Goal: Task Accomplishment & Management: Use online tool/utility

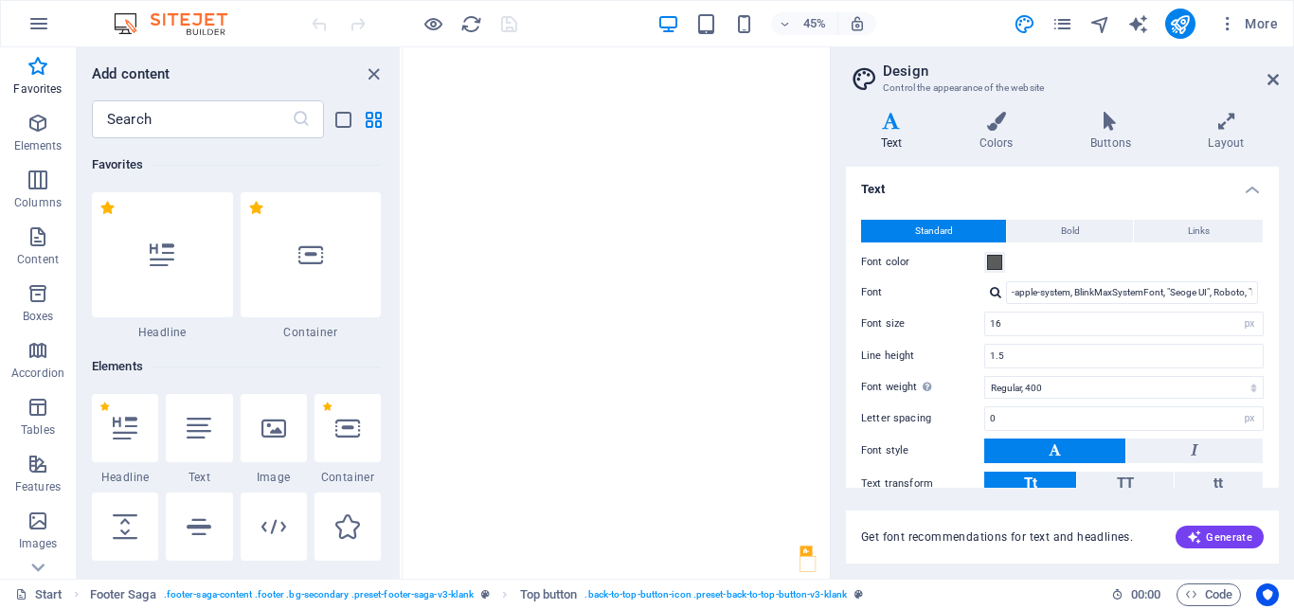
select select "px"
select select "400"
select select "px"
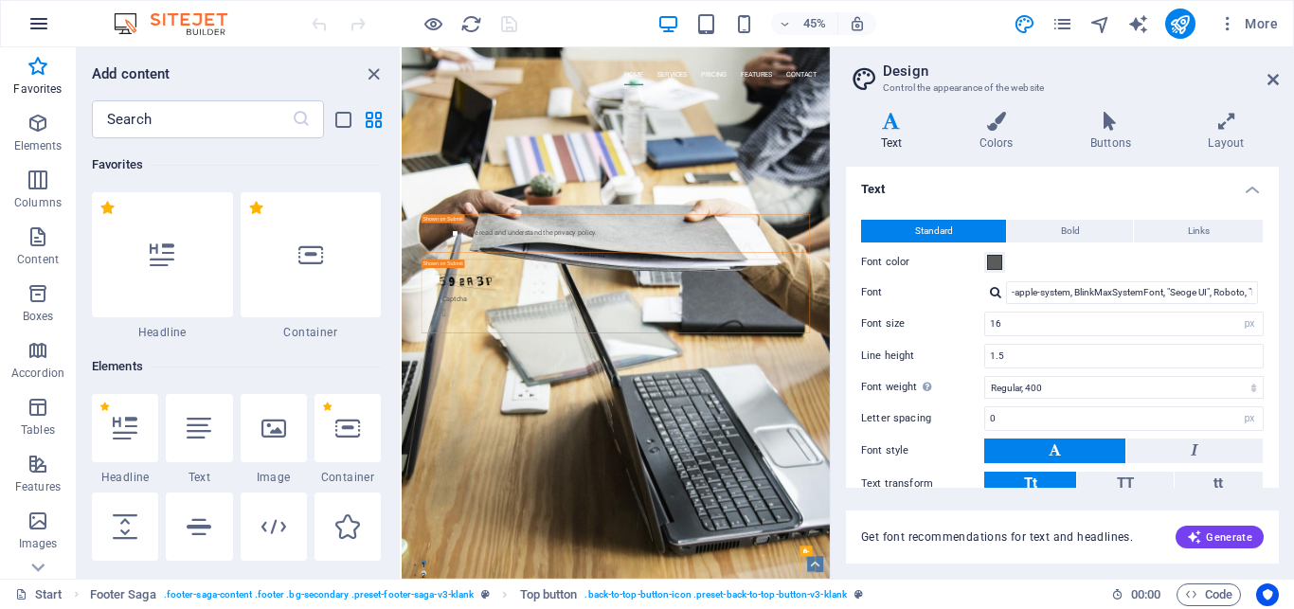
click at [38, 22] on icon "button" at bounding box center [38, 23] width 23 height 23
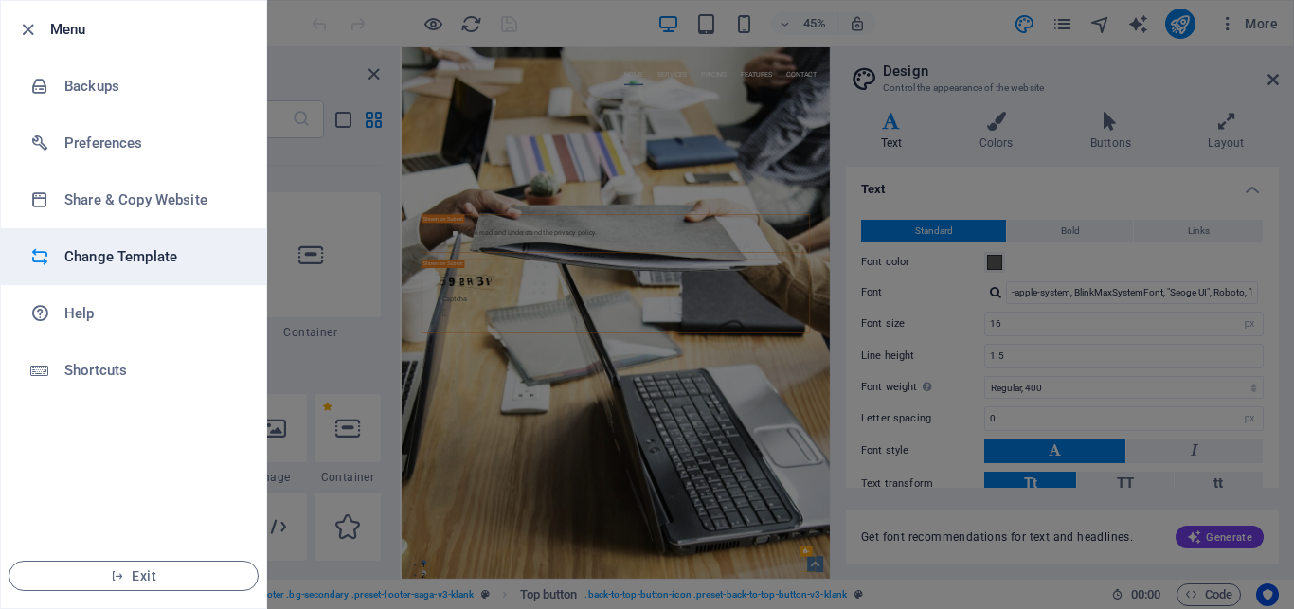
click at [106, 261] on h6 "Change Template" at bounding box center [151, 256] width 175 height 23
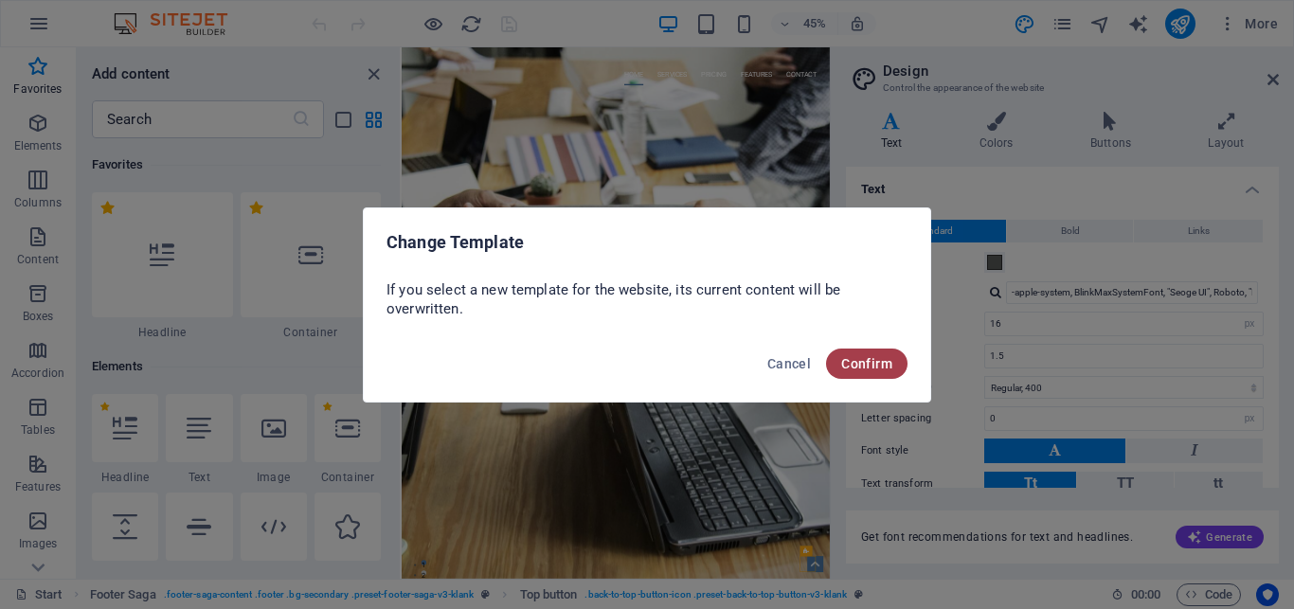
click at [880, 368] on span "Confirm" at bounding box center [866, 363] width 51 height 15
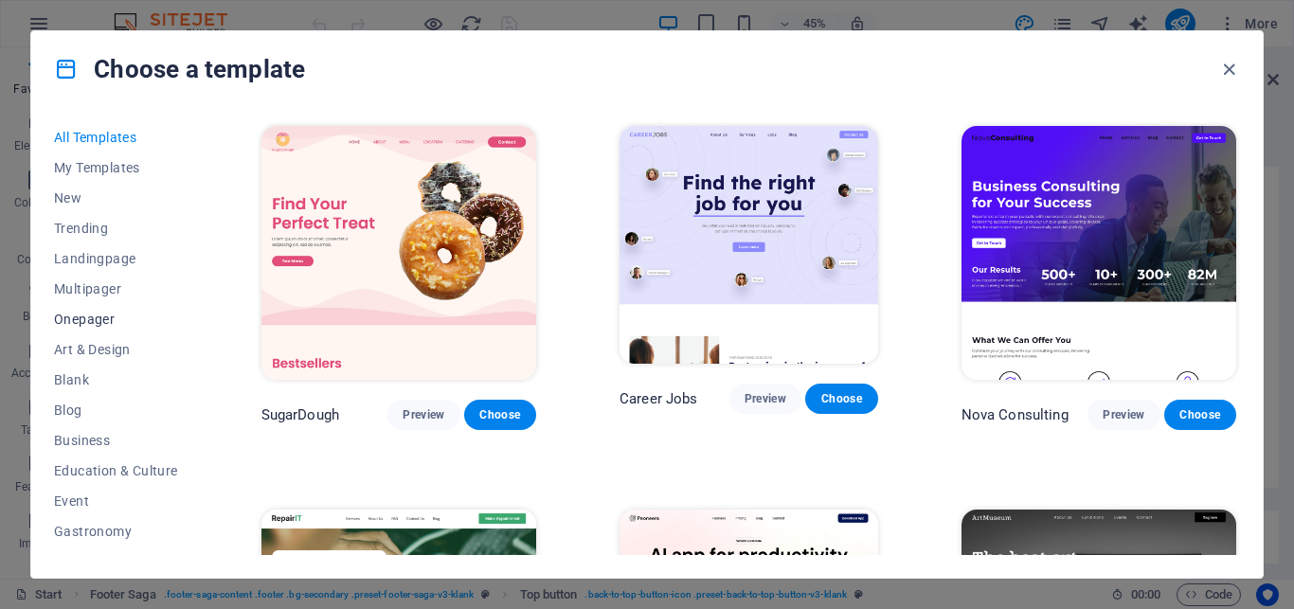
click at [97, 320] on span "Onepager" at bounding box center [116, 319] width 124 height 15
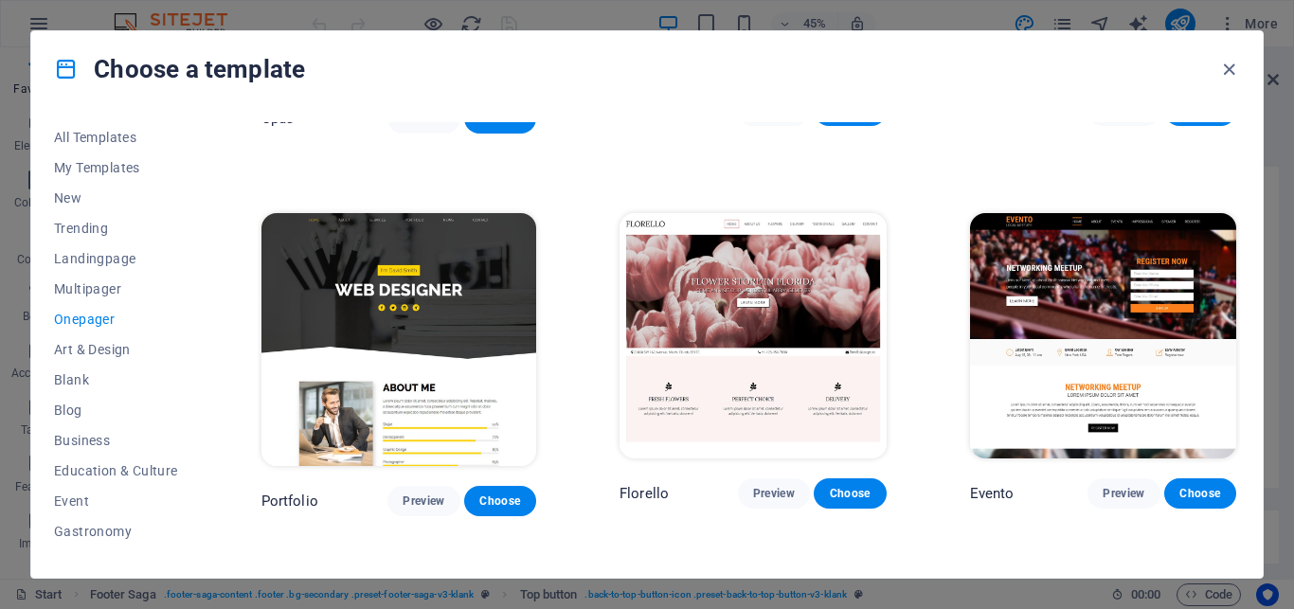
scroll to position [6904, 0]
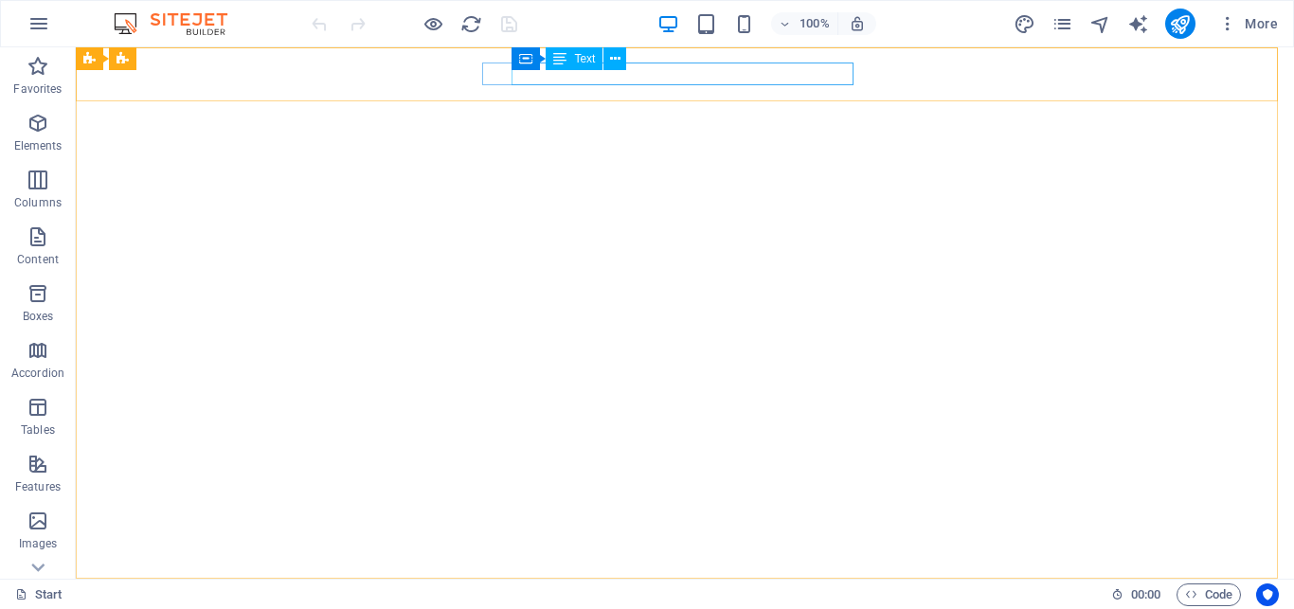
click at [576, 60] on span "Text" at bounding box center [584, 58] width 21 height 11
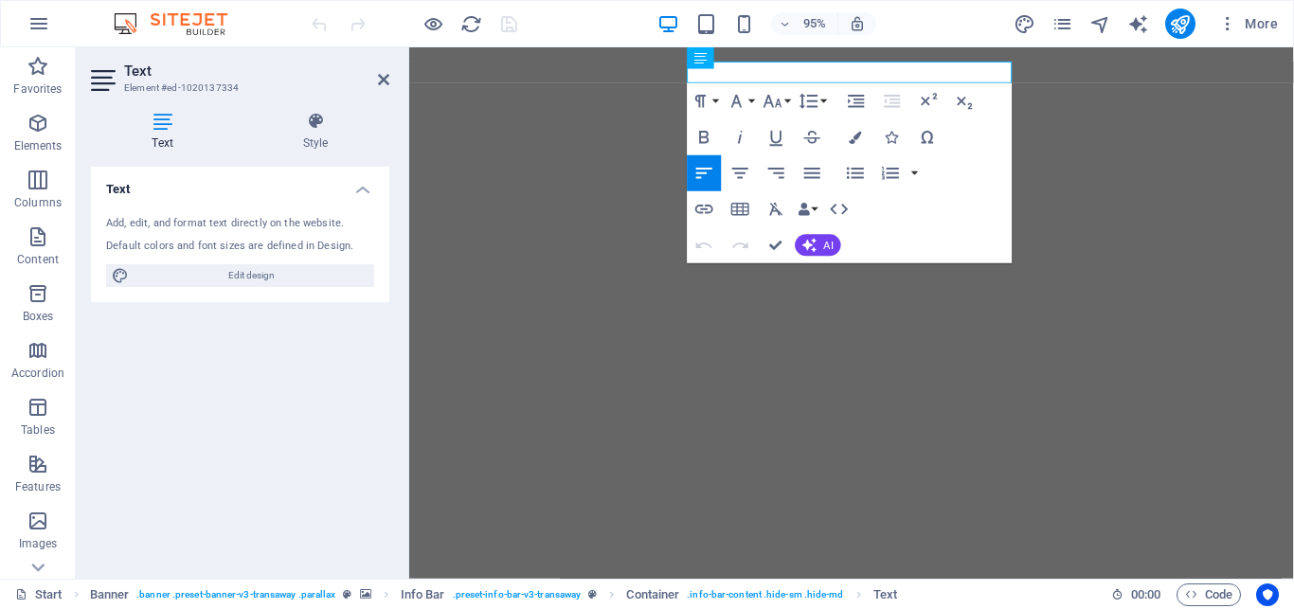
click at [364, 188] on h4 "Text" at bounding box center [240, 184] width 298 height 34
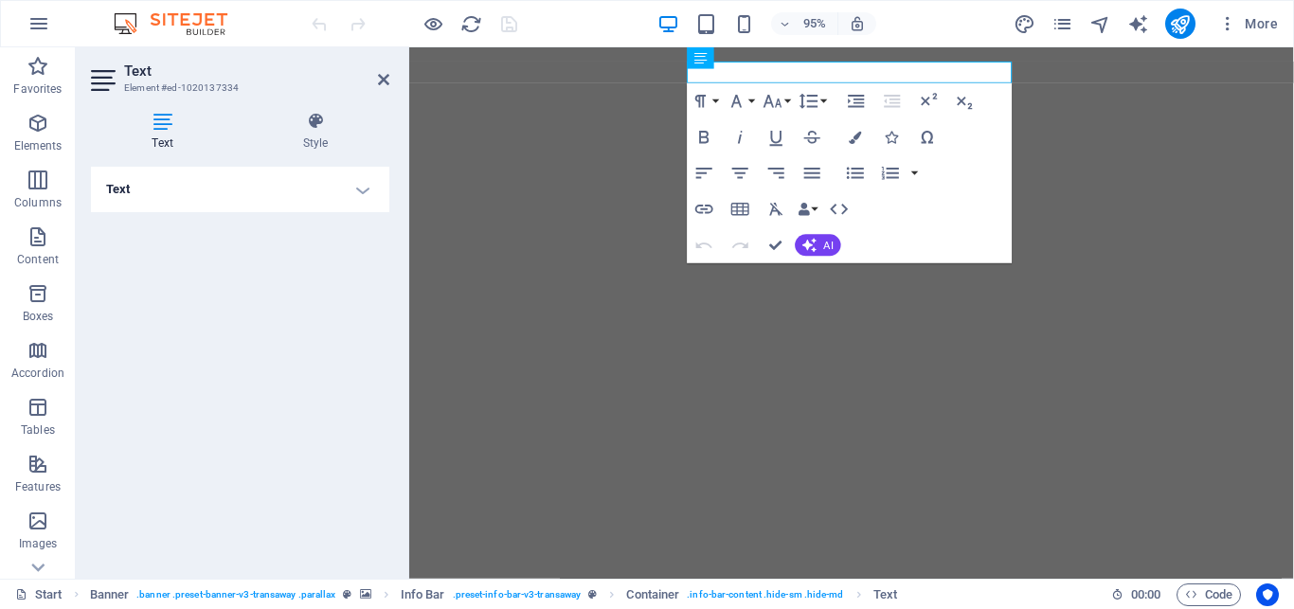
click at [364, 188] on h4 "Text" at bounding box center [240, 189] width 298 height 45
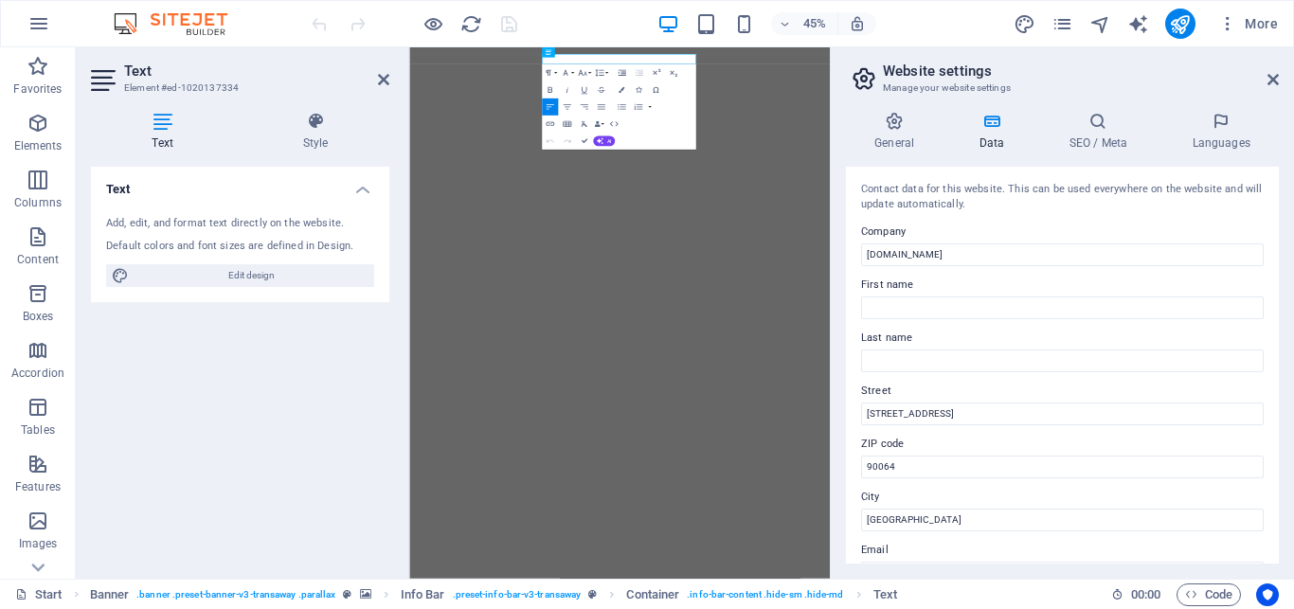
click at [1280, 79] on aside "Website settings Manage your website settings General Data SEO / Meta Languages…" at bounding box center [1062, 312] width 464 height 531
click at [1272, 78] on icon at bounding box center [1272, 79] width 11 height 15
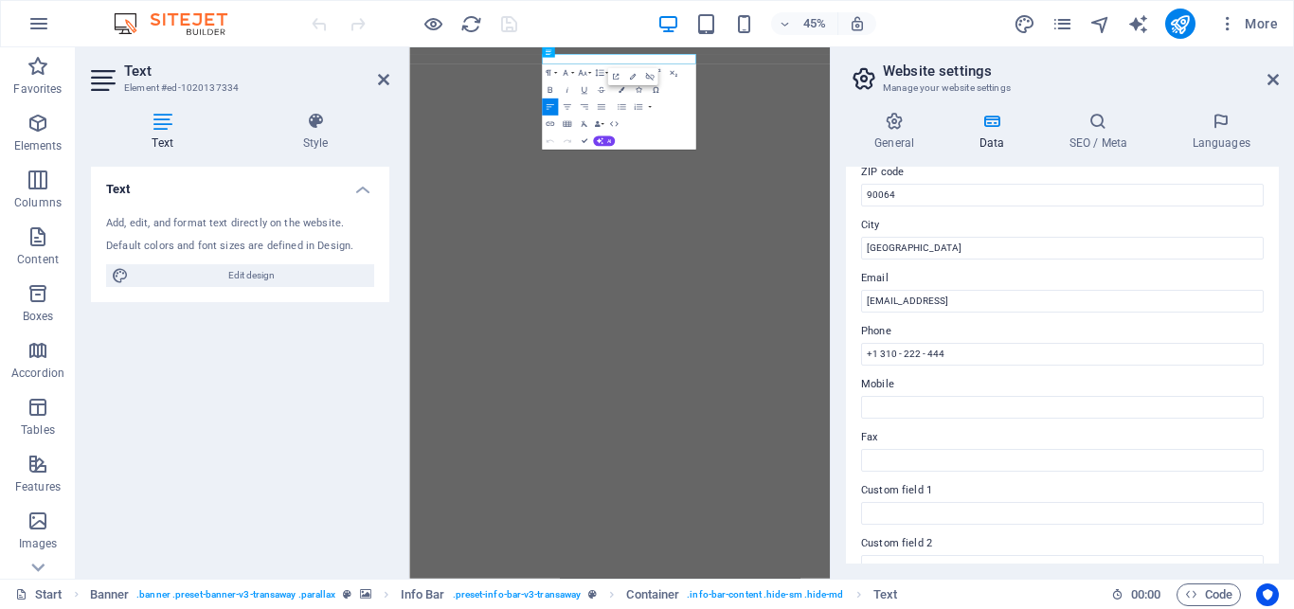
scroll to position [303, 0]
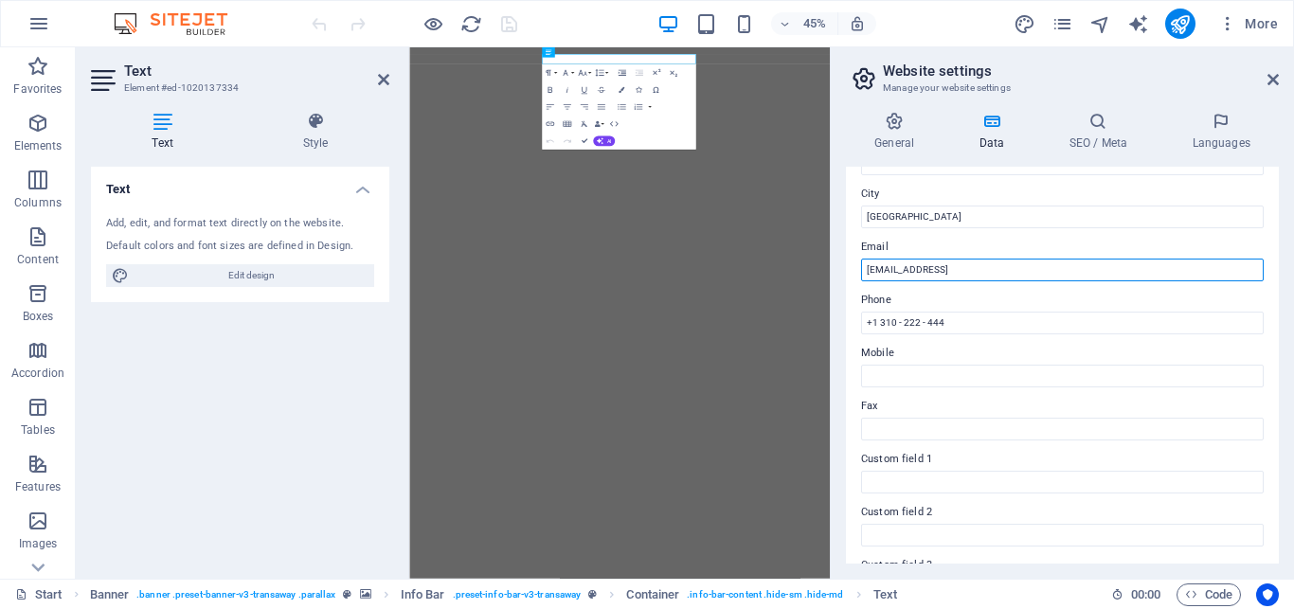
drag, startPoint x: 866, startPoint y: 265, endPoint x: 1193, endPoint y: 275, distance: 326.8
click at [1193, 275] on input "[EMAIL_ADDRESS]" at bounding box center [1062, 270] width 402 height 23
click at [1159, 275] on input "[EMAIL_ADDRESS]" at bounding box center [1062, 270] width 402 height 23
type input "sales@boractrading.com"
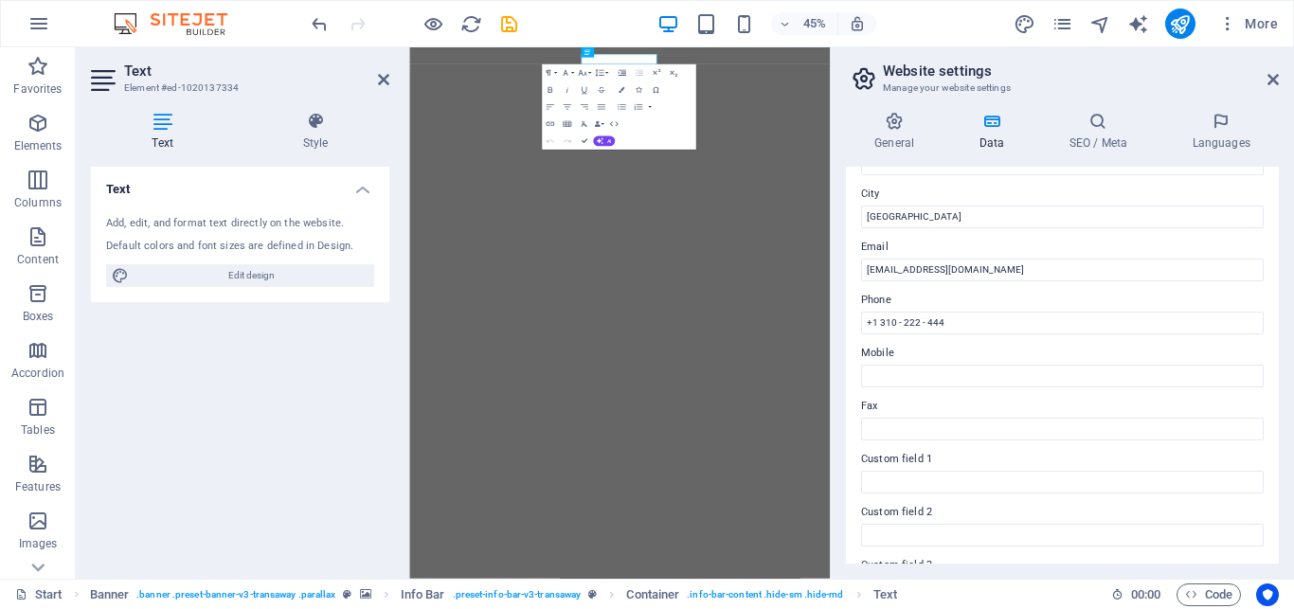
drag, startPoint x: 1279, startPoint y: 371, endPoint x: 1281, endPoint y: 420, distance: 49.3
click at [1292, 469] on div "General Data SEO / Meta Languages Website name boractrading.com Logo Drag files…" at bounding box center [1062, 338] width 463 height 482
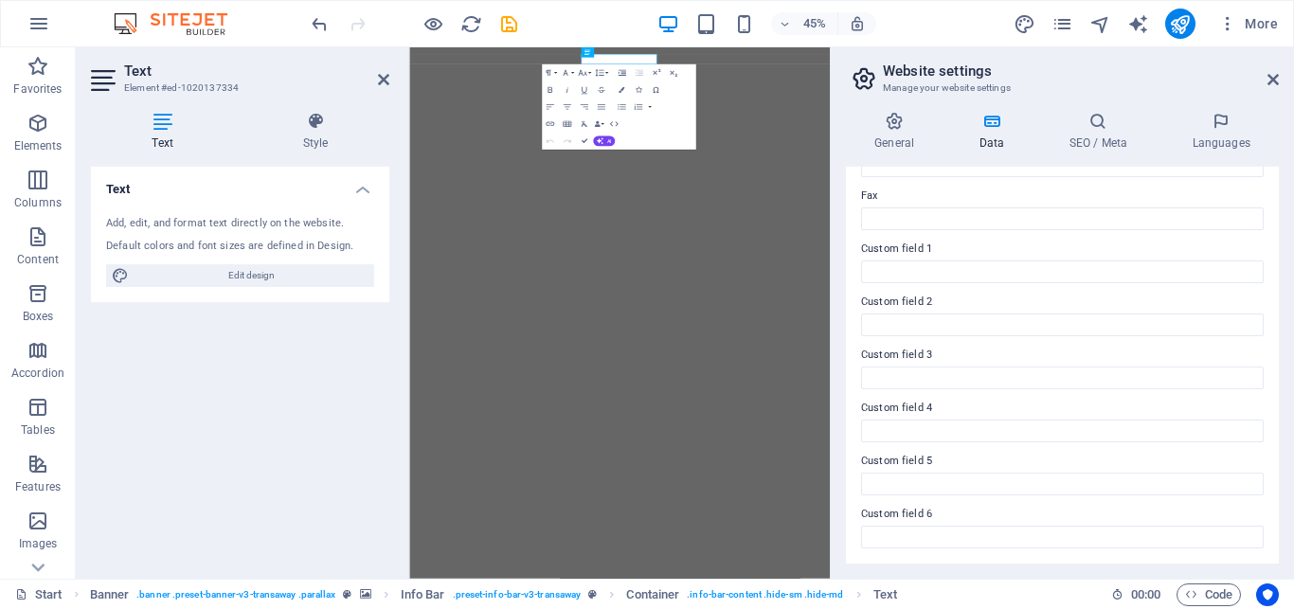
scroll to position [0, 0]
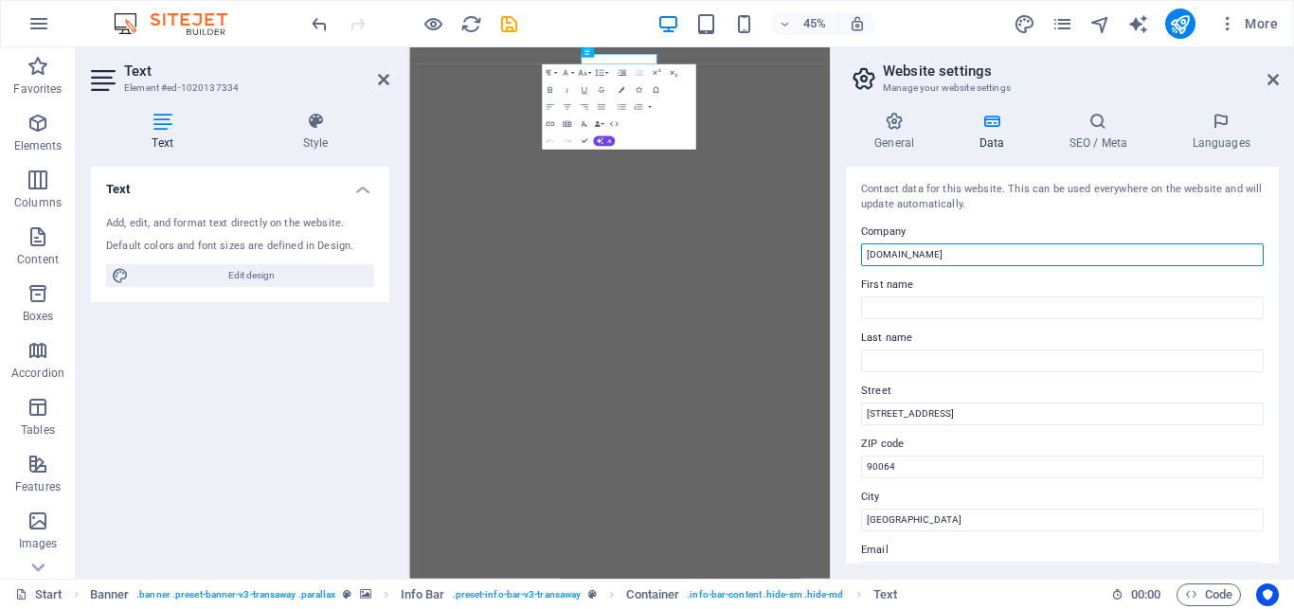
click at [964, 256] on input "[DOMAIN_NAME]" at bounding box center [1062, 254] width 402 height 23
click at [1074, 254] on input "Borac Trading" at bounding box center [1062, 254] width 402 height 23
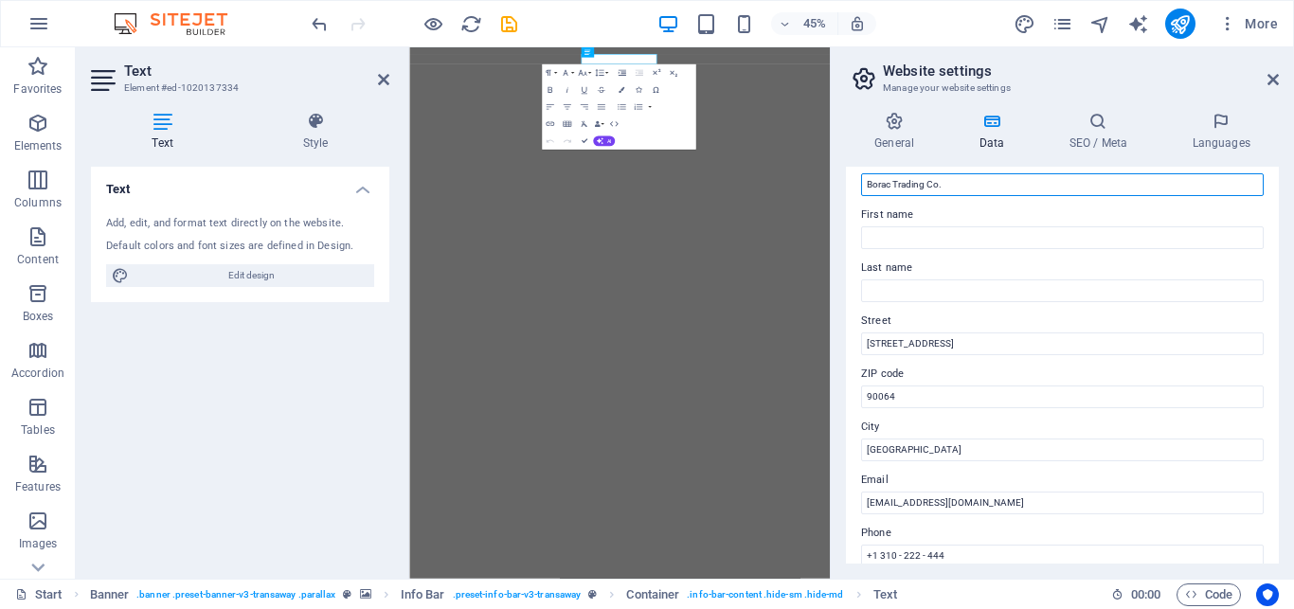
scroll to position [72, 0]
type input "Borac Trading Co."
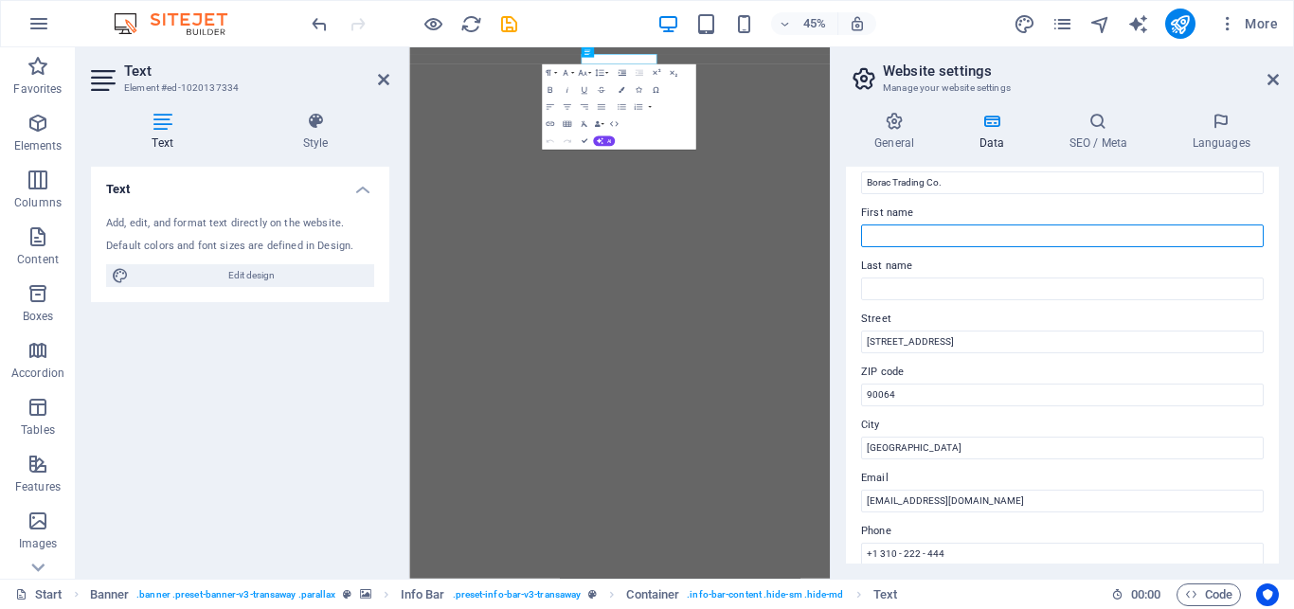
click at [946, 233] on input "First name" at bounding box center [1062, 235] width 402 height 23
type input "Borac"
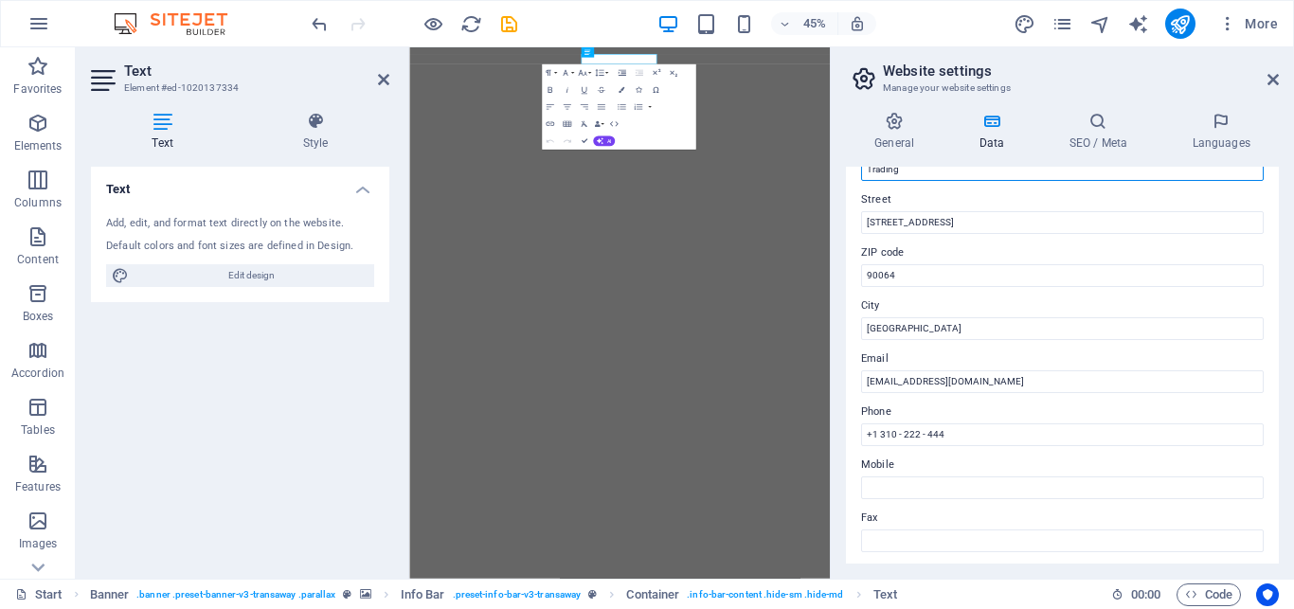
scroll to position [145, 0]
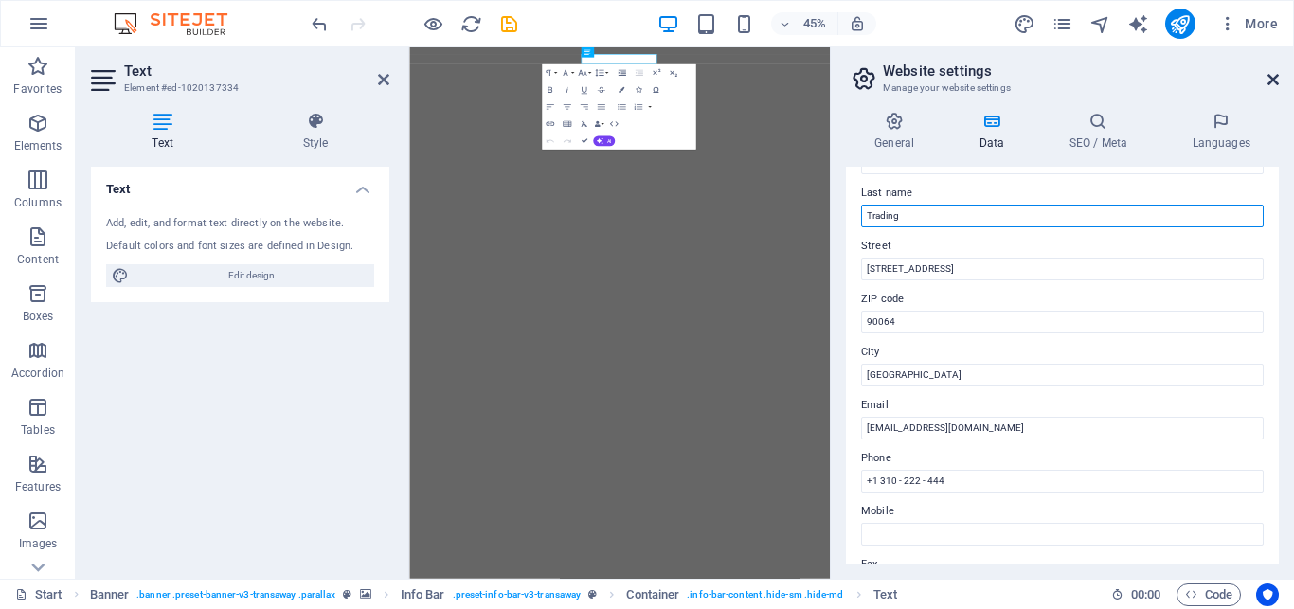
type input "Trading"
click at [1277, 78] on icon at bounding box center [1272, 79] width 11 height 15
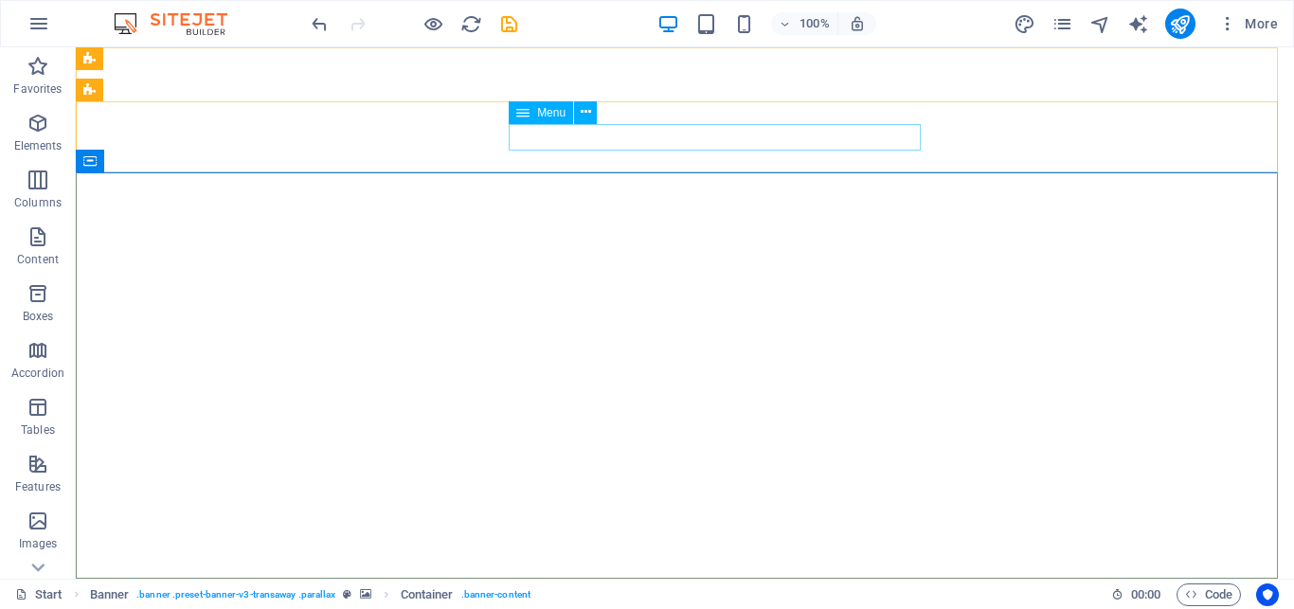
click at [525, 119] on icon at bounding box center [522, 112] width 13 height 23
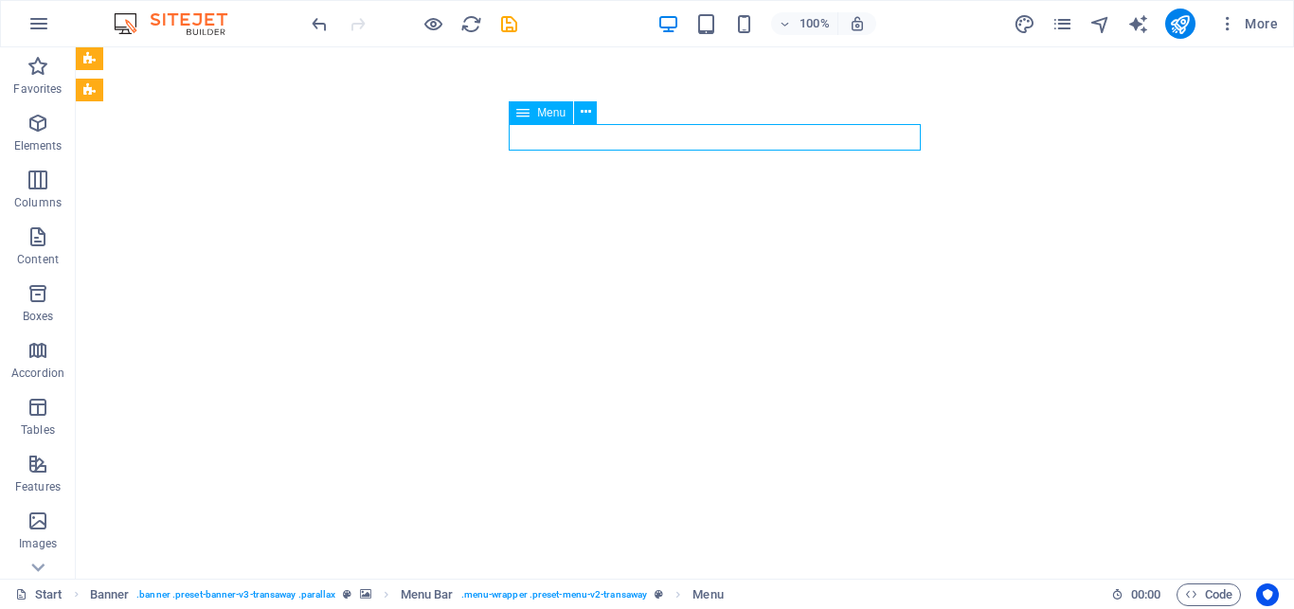
click at [520, 112] on icon at bounding box center [522, 112] width 13 height 23
click at [587, 114] on icon at bounding box center [586, 112] width 10 height 20
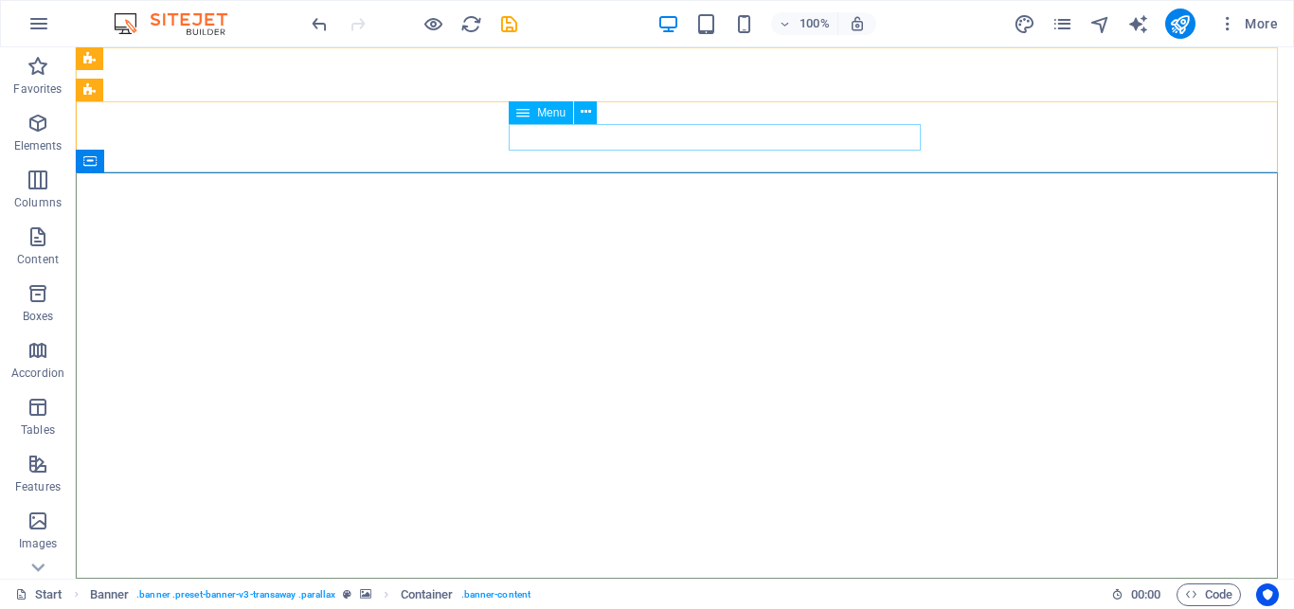
click at [519, 114] on icon at bounding box center [522, 112] width 13 height 23
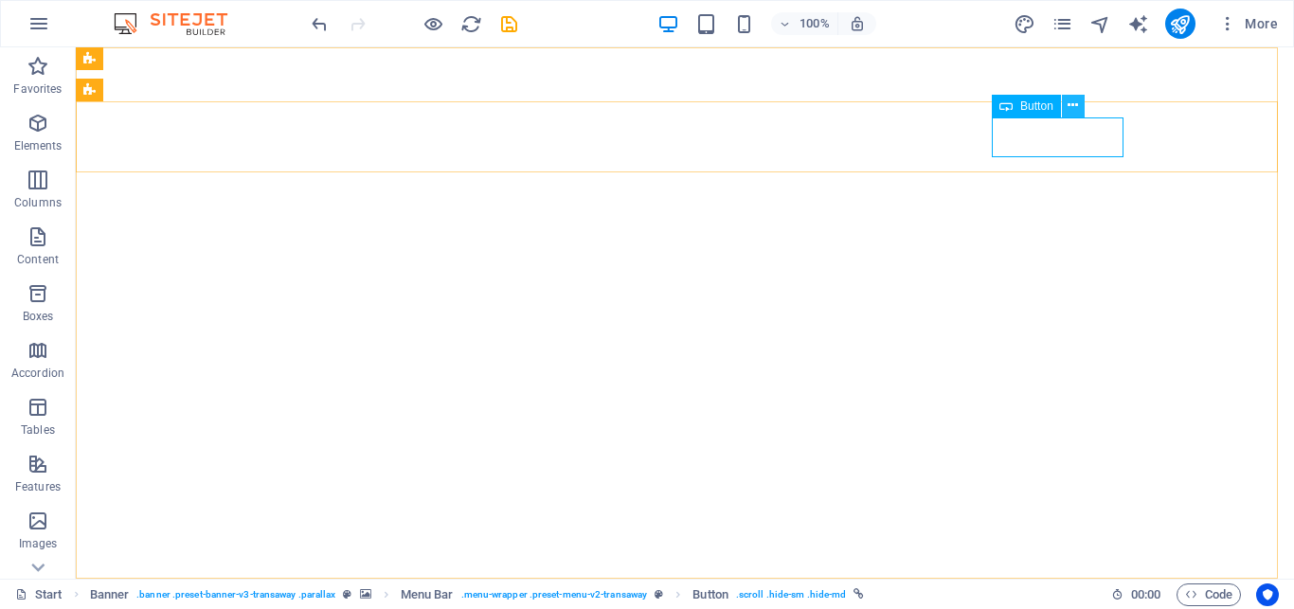
click at [1077, 107] on icon at bounding box center [1072, 106] width 10 height 20
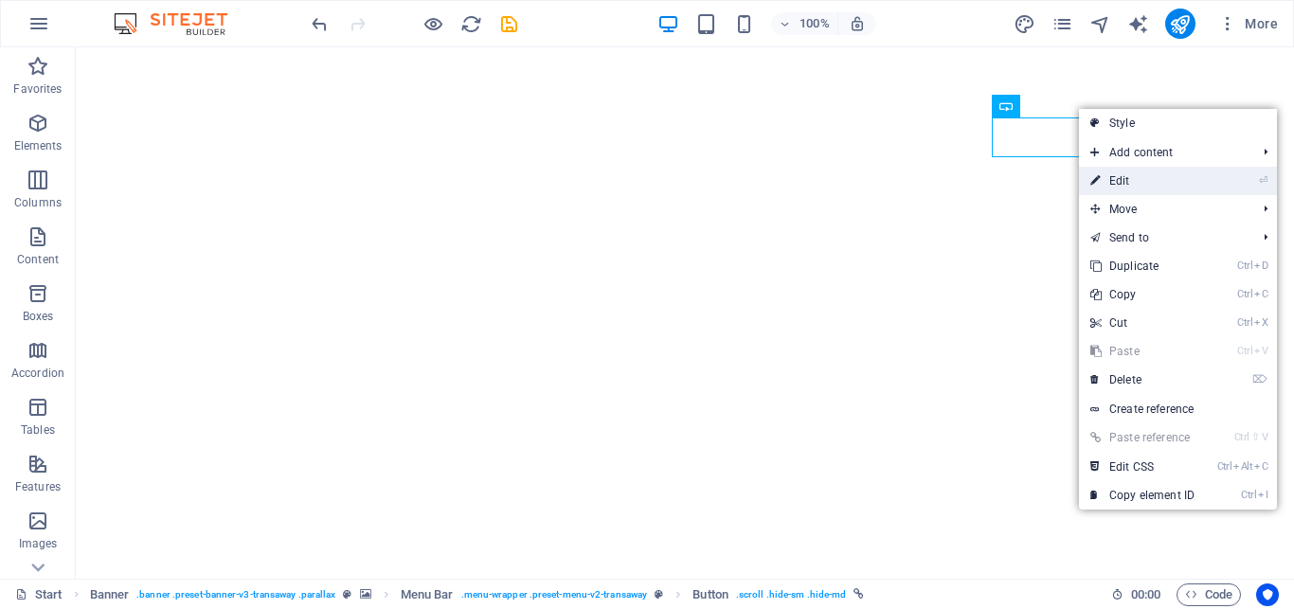
click at [1121, 177] on link "⏎ Edit" at bounding box center [1142, 181] width 127 height 28
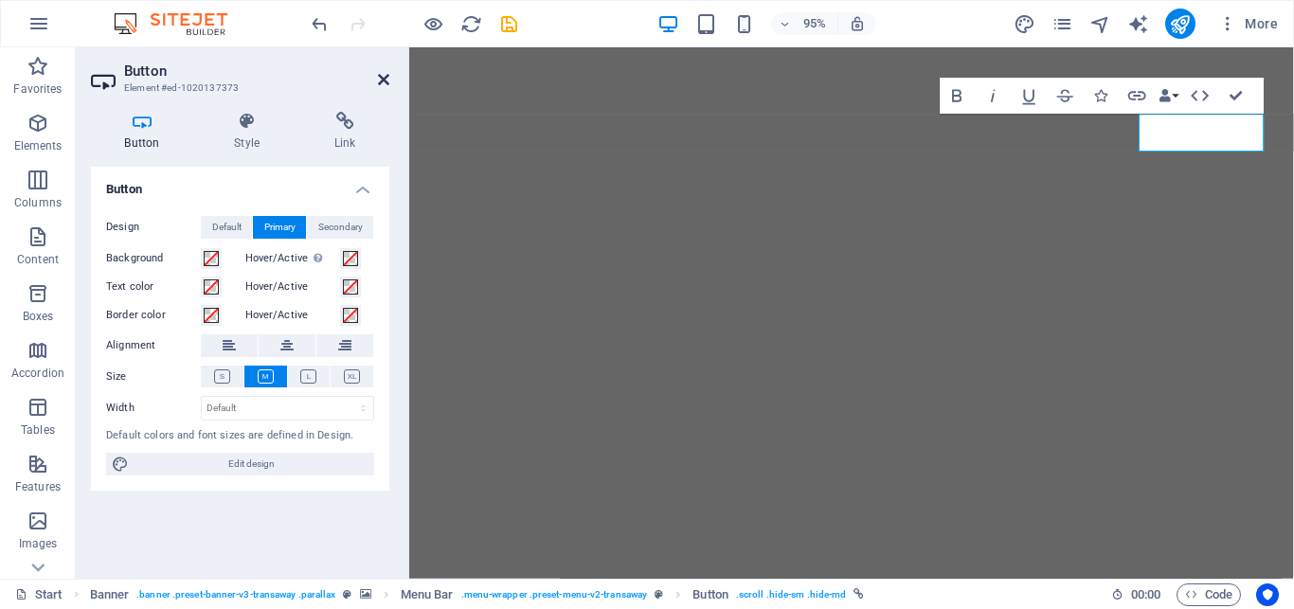
click at [383, 79] on icon at bounding box center [383, 79] width 11 height 15
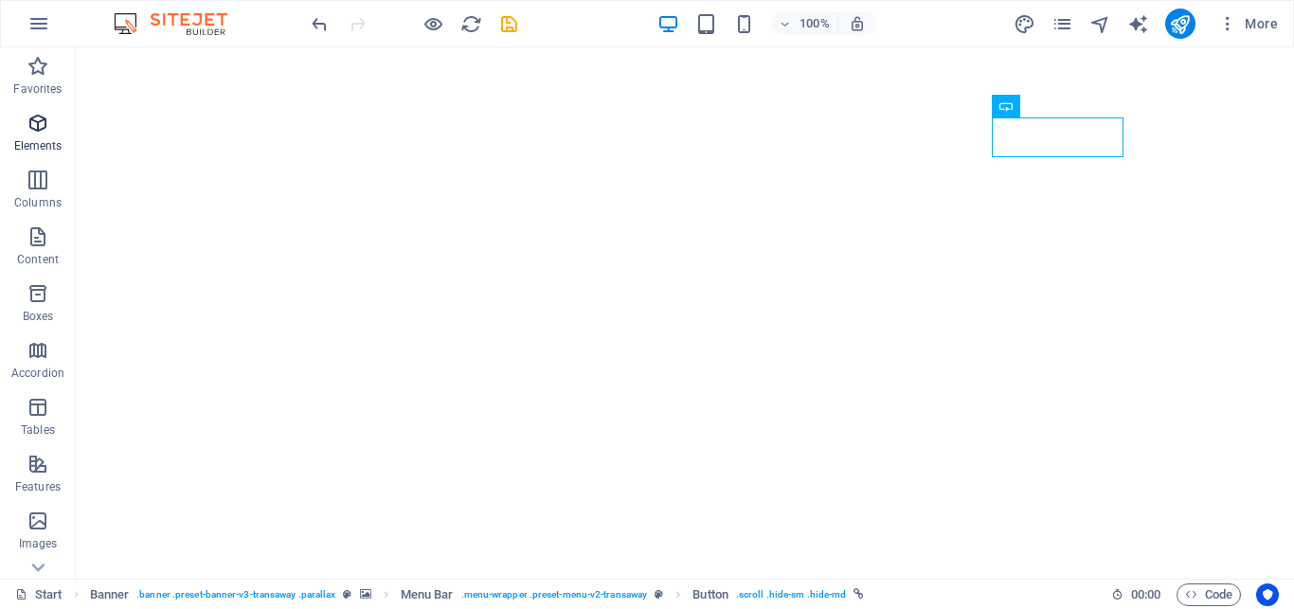
click at [25, 120] on span "Elements" at bounding box center [38, 134] width 76 height 45
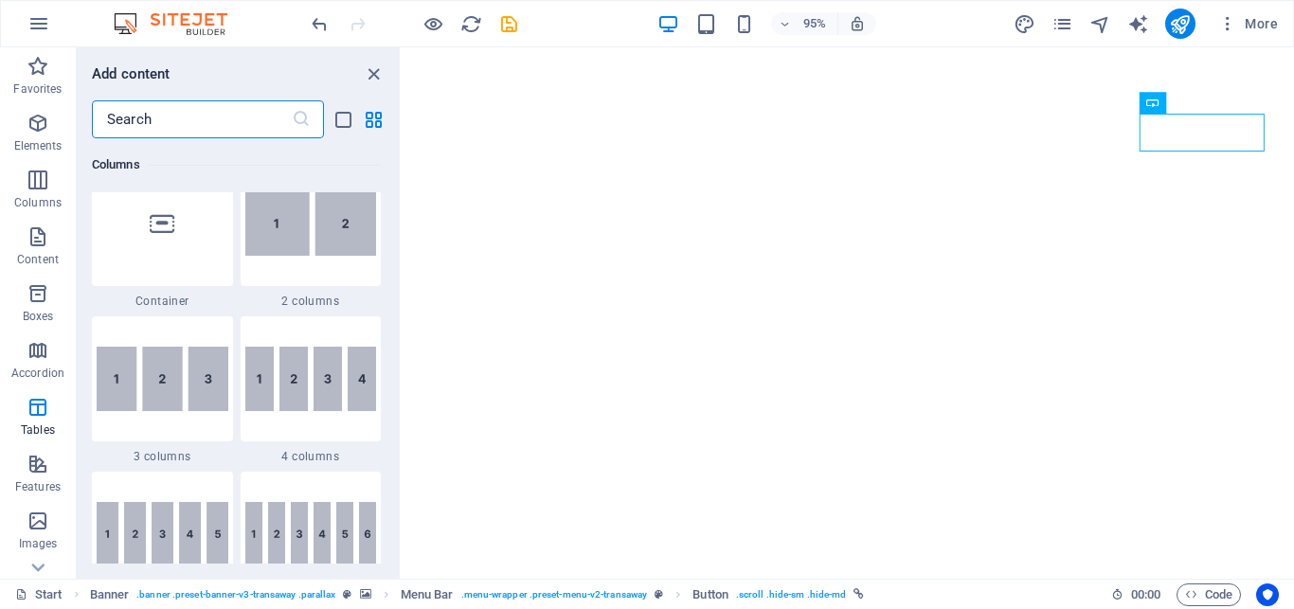
scroll to position [0, 0]
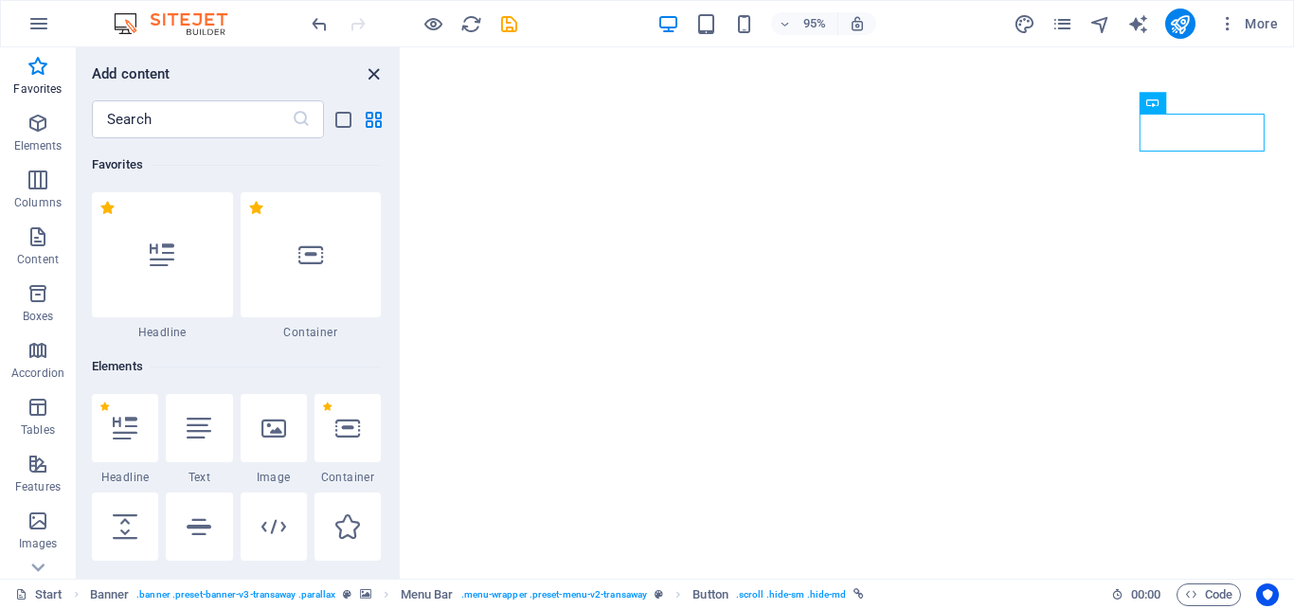
click at [374, 76] on icon "close panel" at bounding box center [374, 74] width 22 height 22
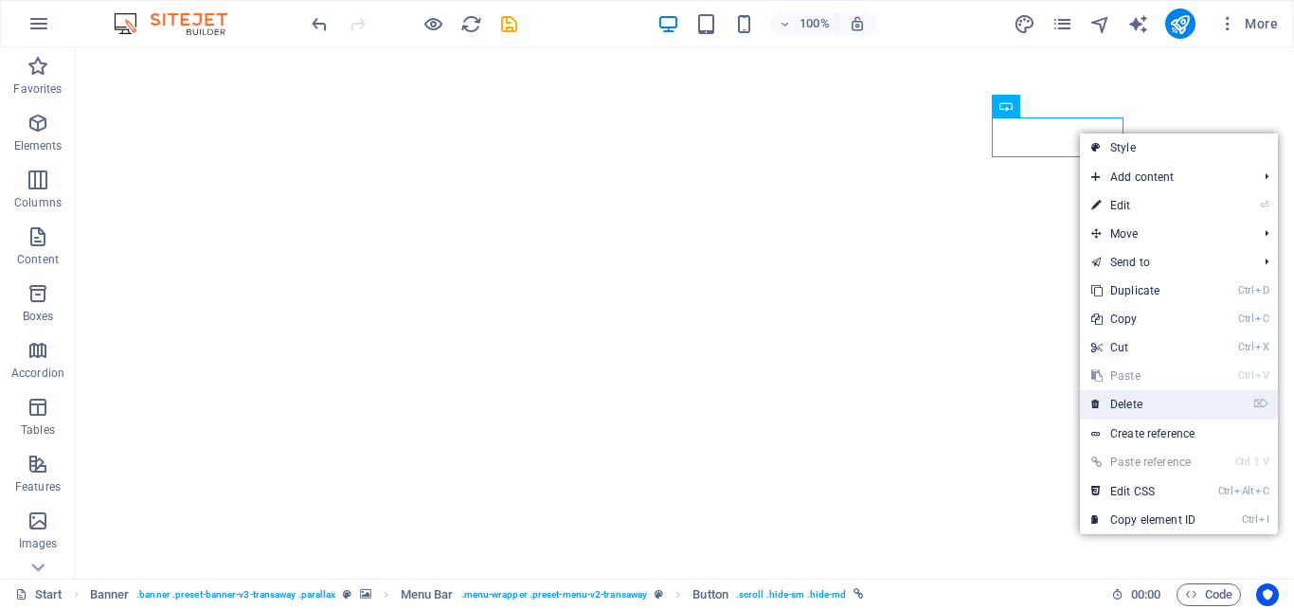
click at [1139, 406] on link "⌦ Delete" at bounding box center [1143, 404] width 127 height 28
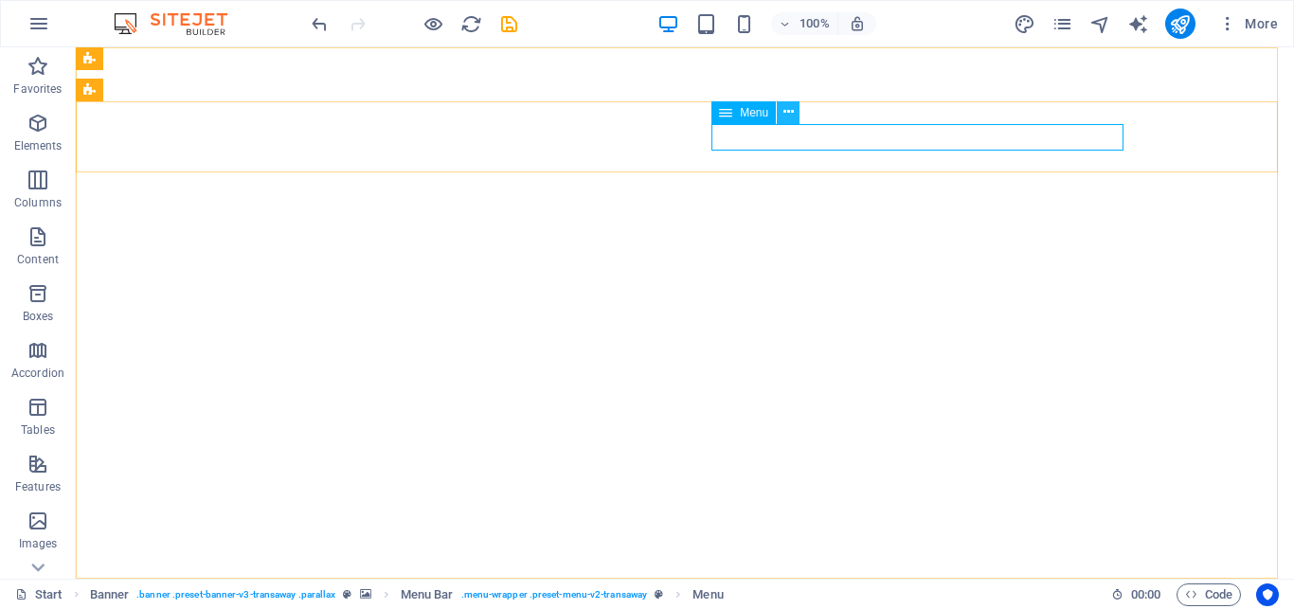
click at [781, 114] on button at bounding box center [788, 112] width 23 height 23
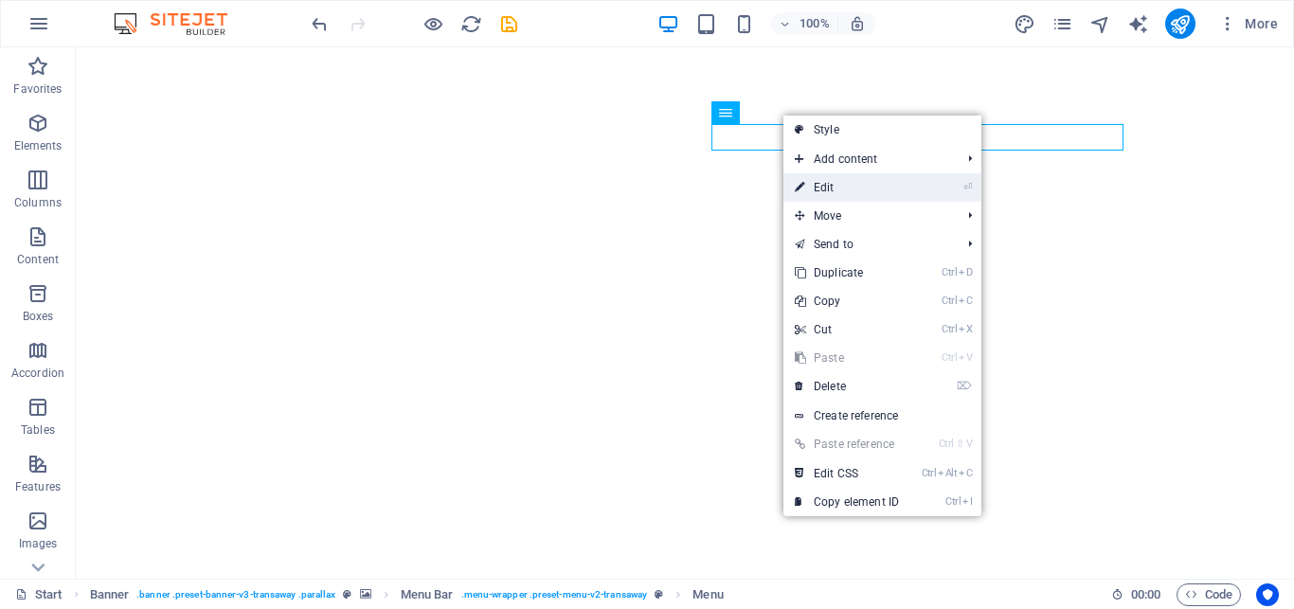
click at [813, 190] on link "⏎ Edit" at bounding box center [846, 187] width 127 height 28
select select
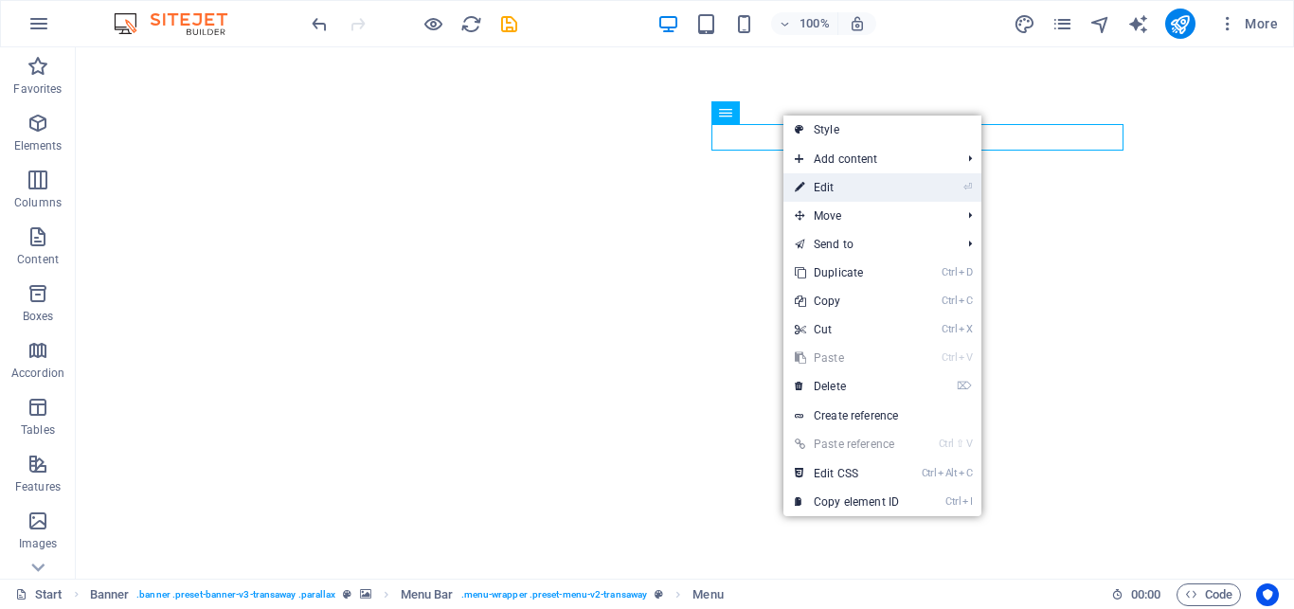
select select
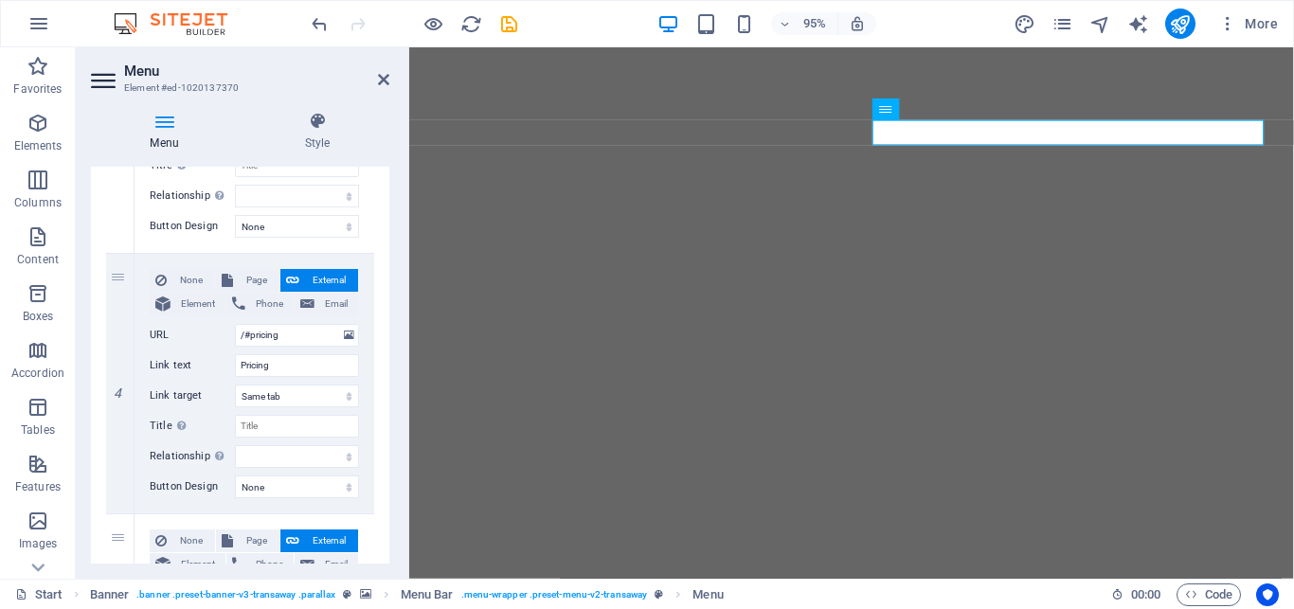
scroll to position [885, 0]
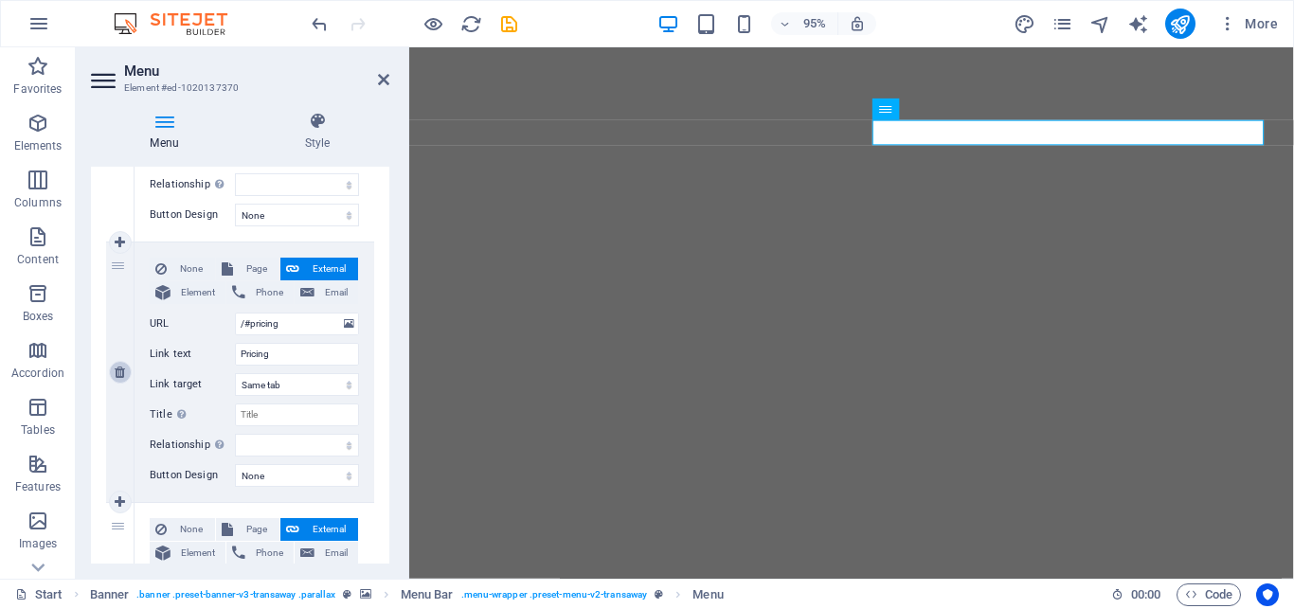
click at [120, 373] on icon at bounding box center [120, 372] width 10 height 13
select select
type input "/#contact"
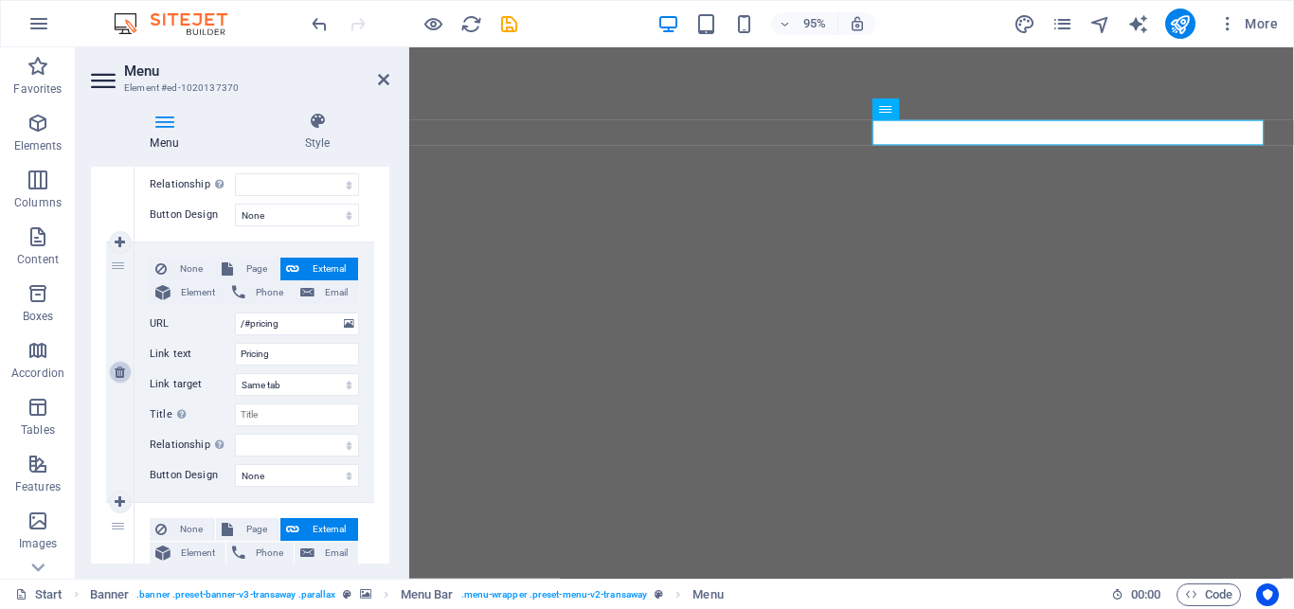
type input "Contact"
select select
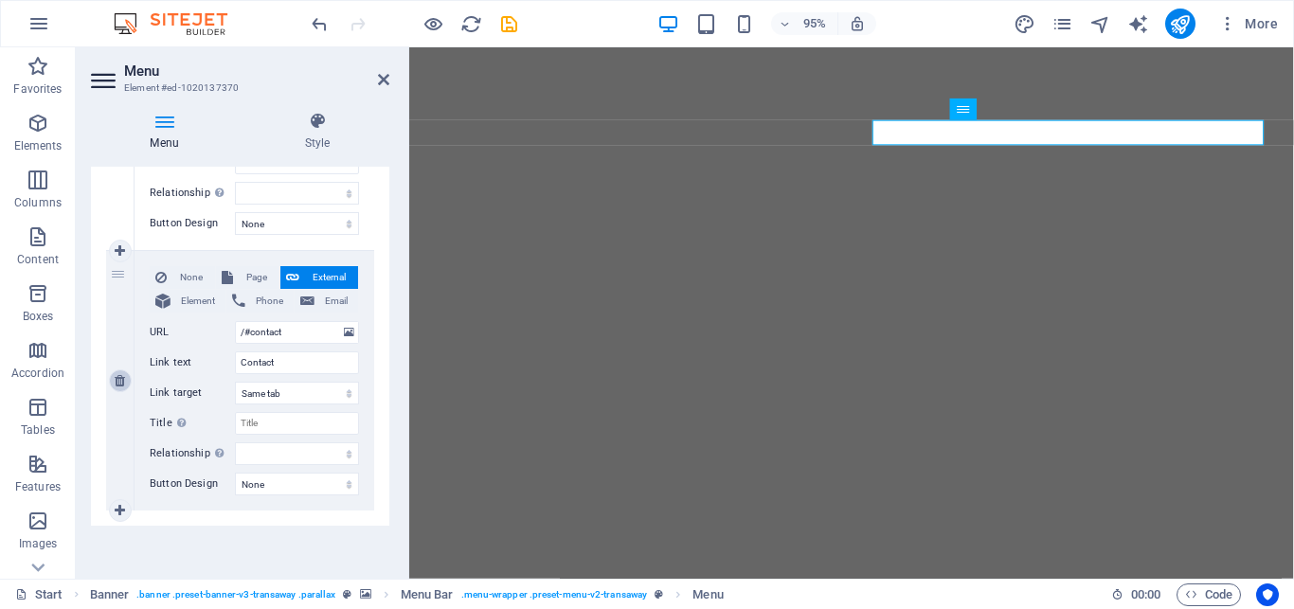
scroll to position [878, 0]
click at [384, 86] on icon at bounding box center [383, 79] width 11 height 15
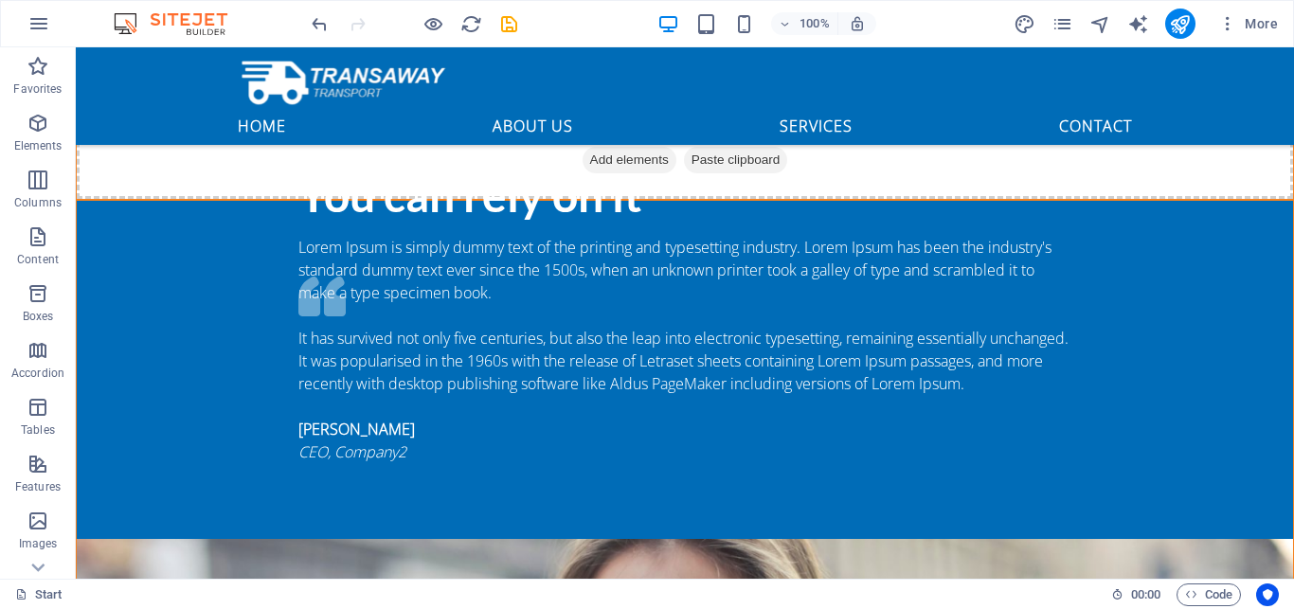
scroll to position [2332, 0]
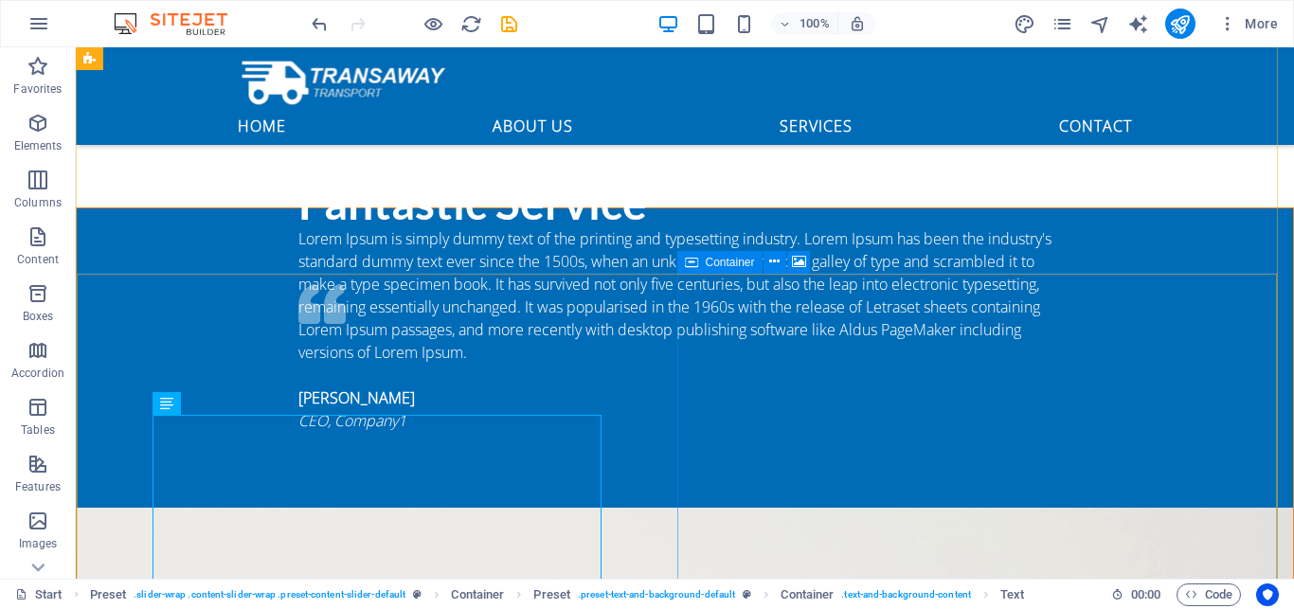
scroll to position [1946, 0]
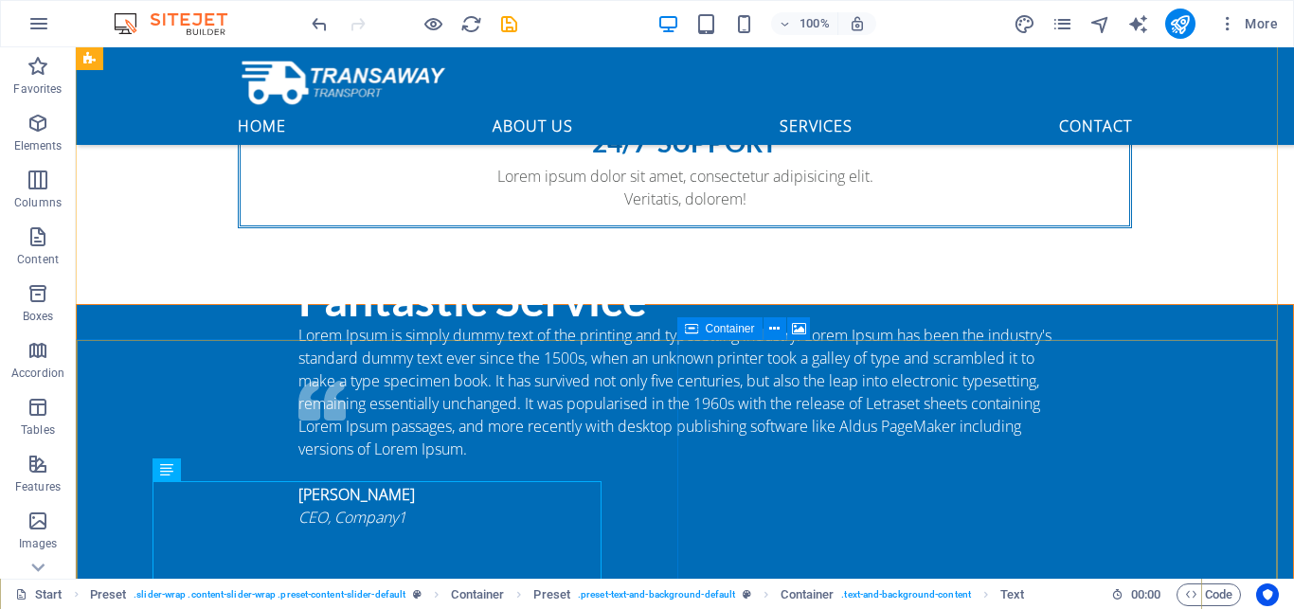
click at [777, 329] on icon at bounding box center [774, 329] width 10 height 20
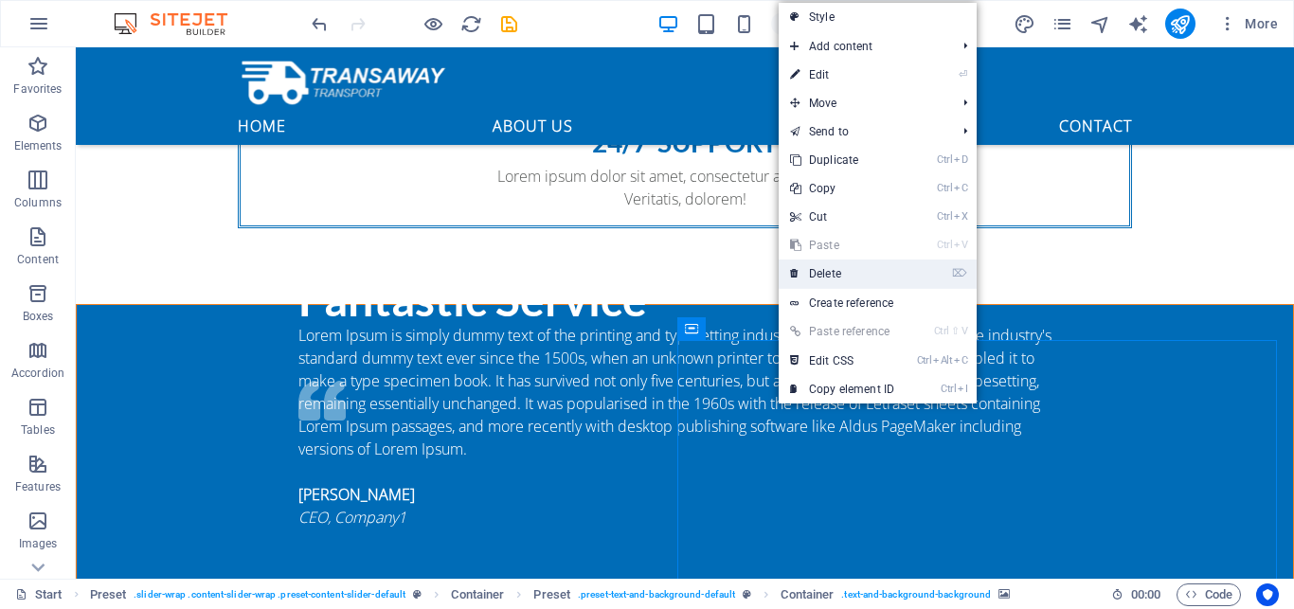
click at [816, 271] on link "⌦ Delete" at bounding box center [841, 273] width 127 height 28
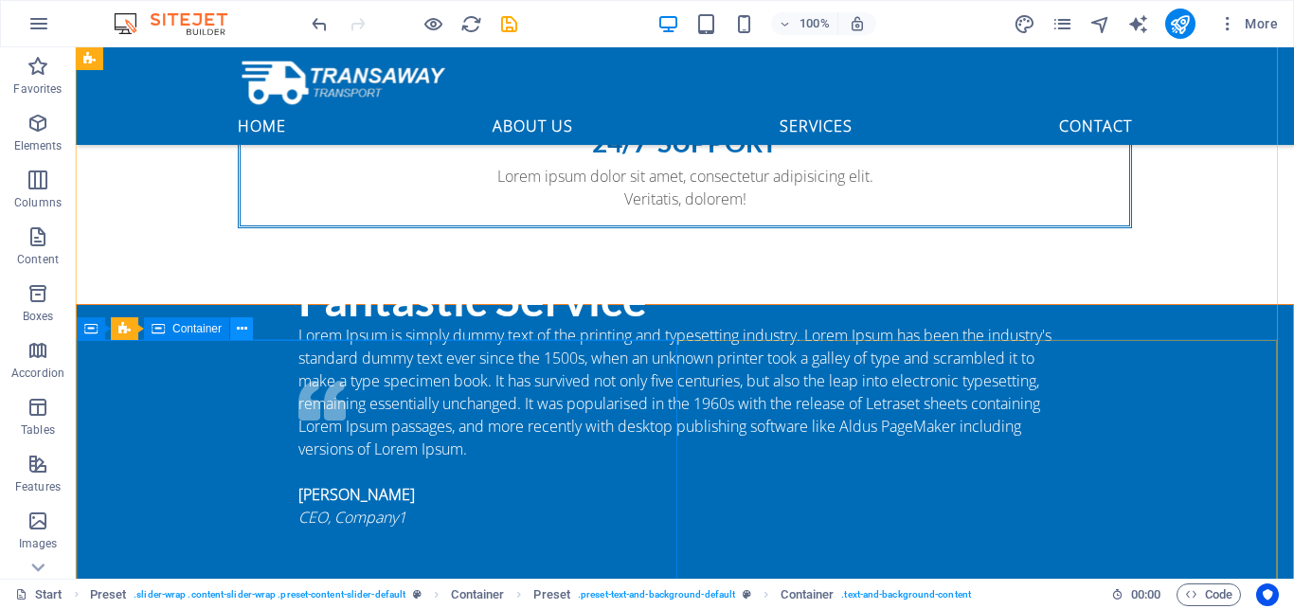
click at [239, 332] on icon at bounding box center [242, 329] width 10 height 20
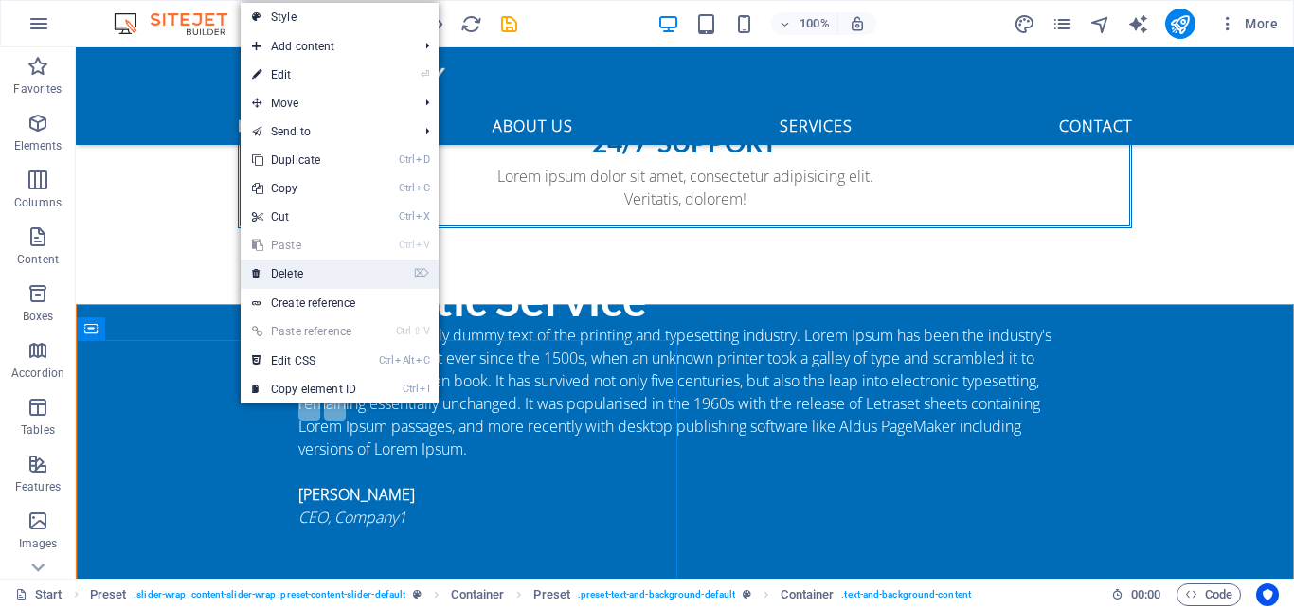
click at [294, 265] on link "⌦ Delete" at bounding box center [304, 273] width 127 height 28
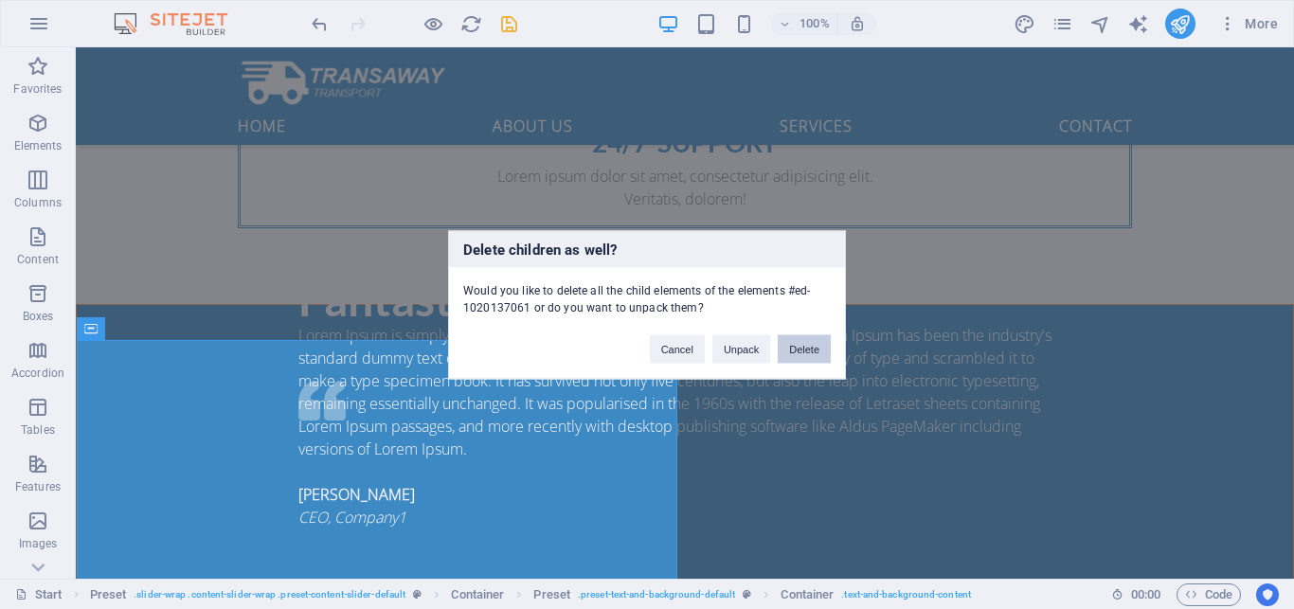
click at [804, 351] on button "Delete" at bounding box center [803, 348] width 53 height 28
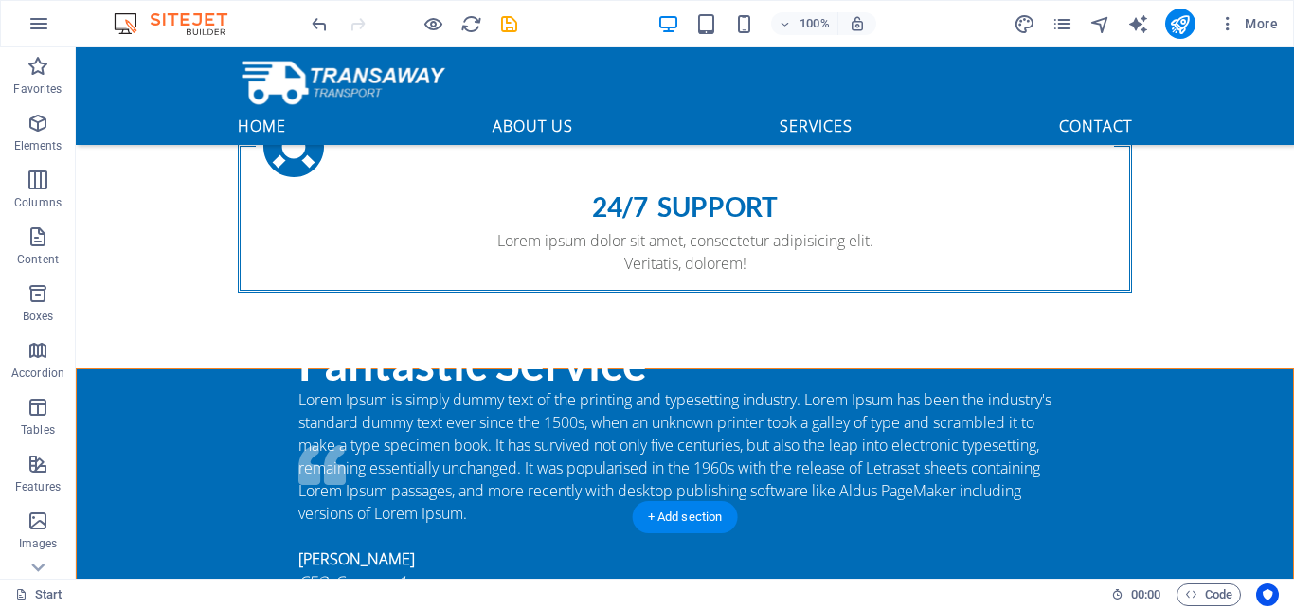
scroll to position [1849, 0]
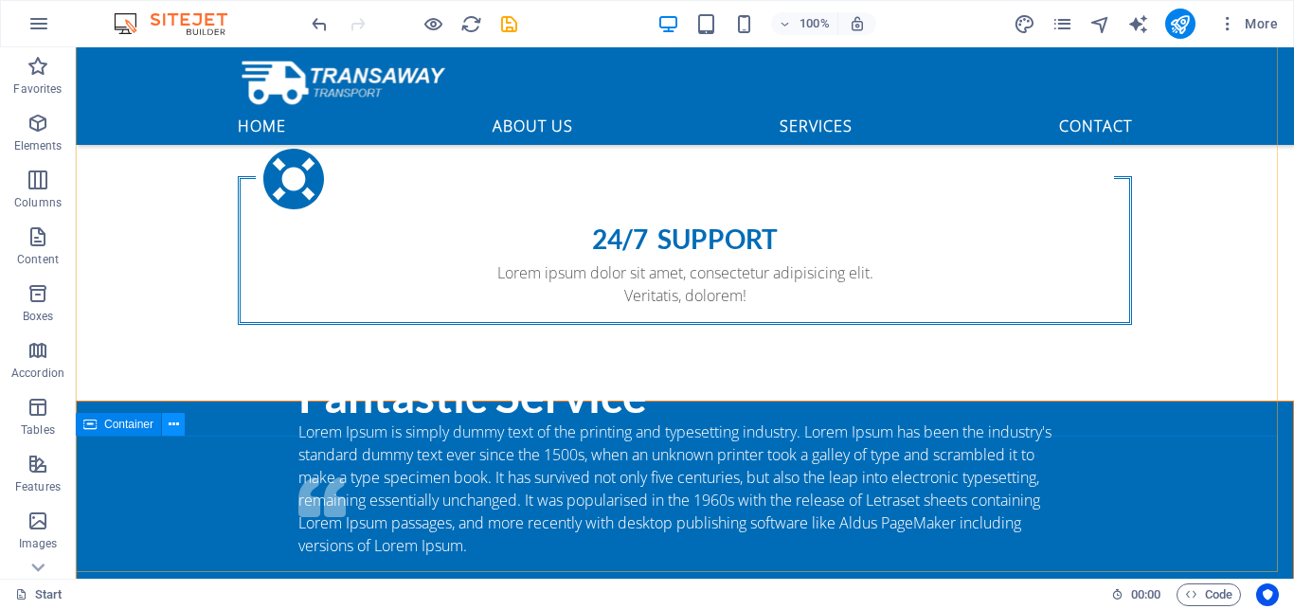
click at [179, 423] on button at bounding box center [173, 424] width 23 height 23
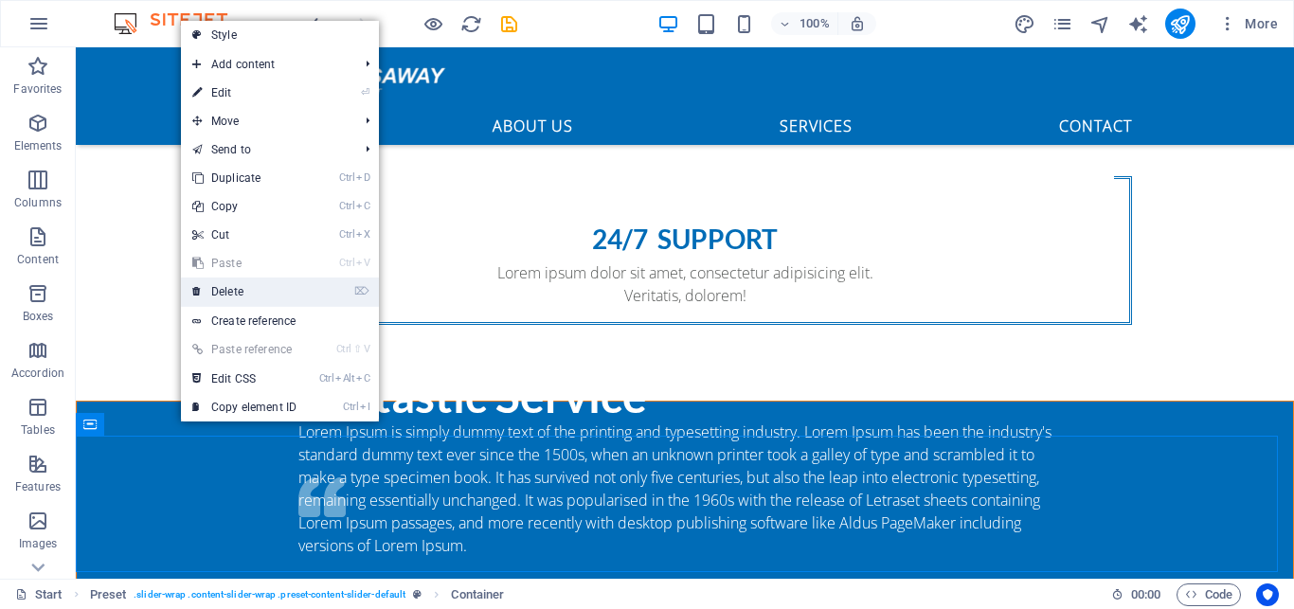
click at [260, 292] on link "⌦ Delete" at bounding box center [244, 291] width 127 height 28
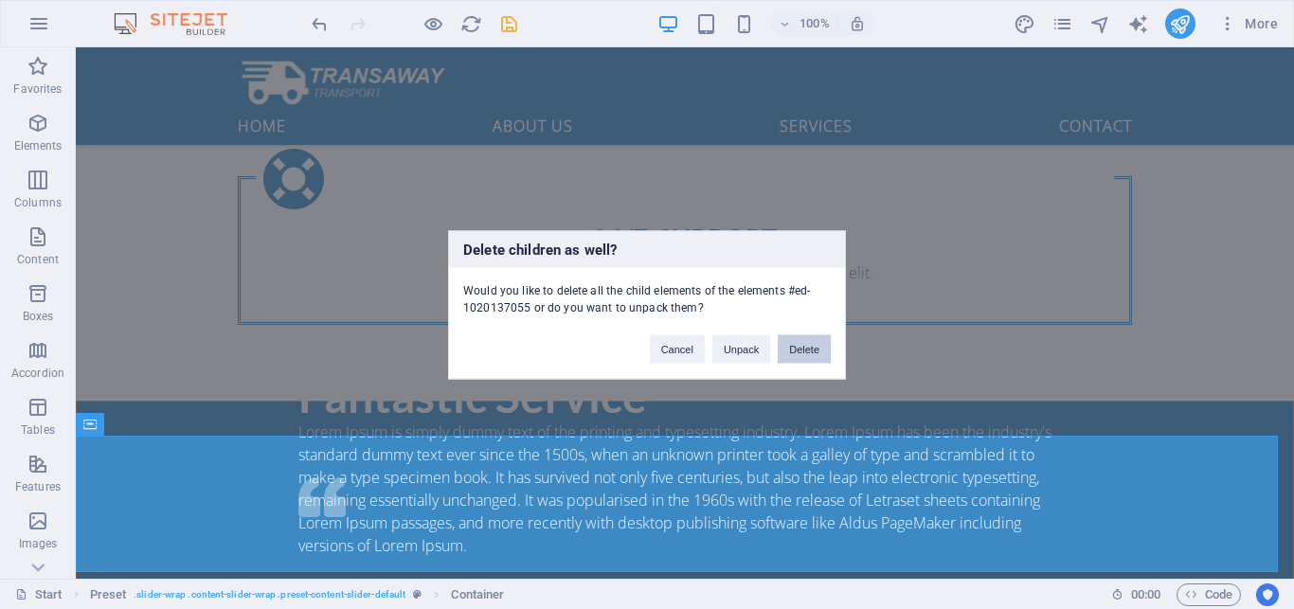
click at [808, 345] on button "Delete" at bounding box center [803, 348] width 53 height 28
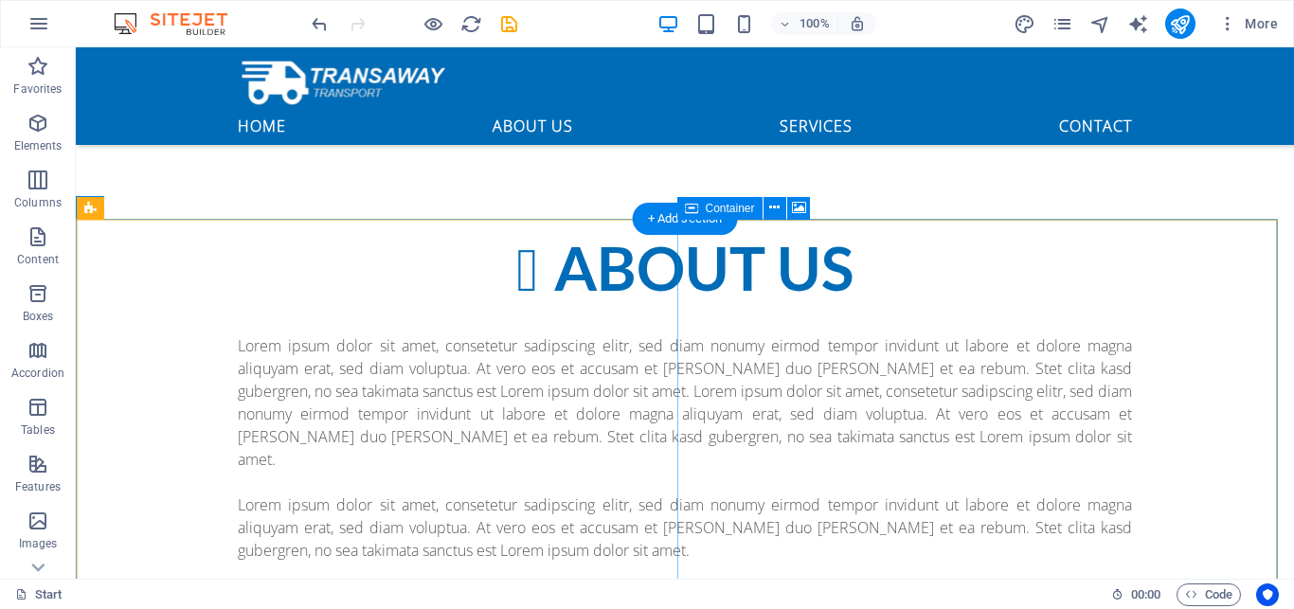
scroll to position [980, 0]
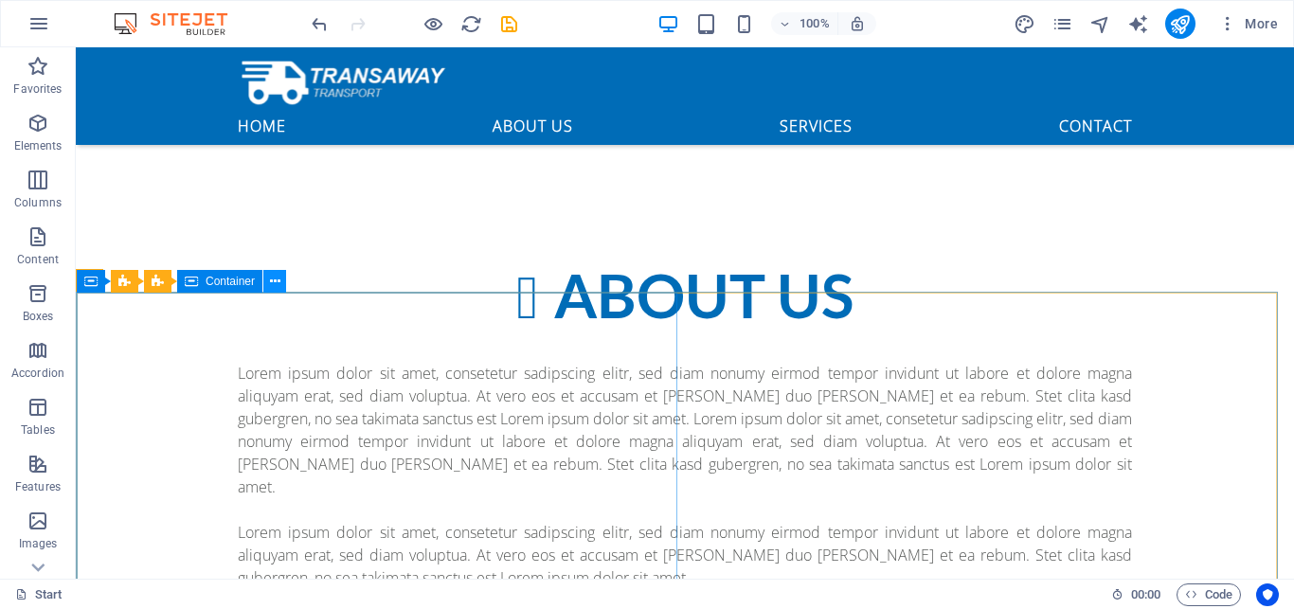
click at [272, 282] on icon at bounding box center [275, 282] width 10 height 20
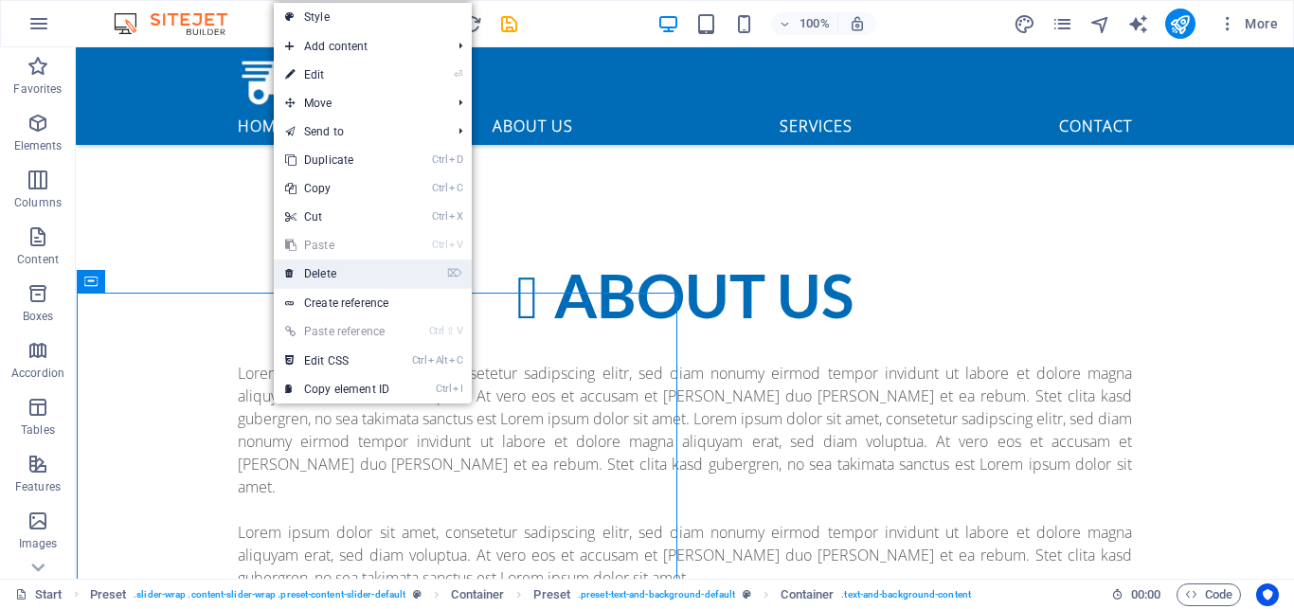
click at [321, 263] on link "⌦ Delete" at bounding box center [337, 273] width 127 height 28
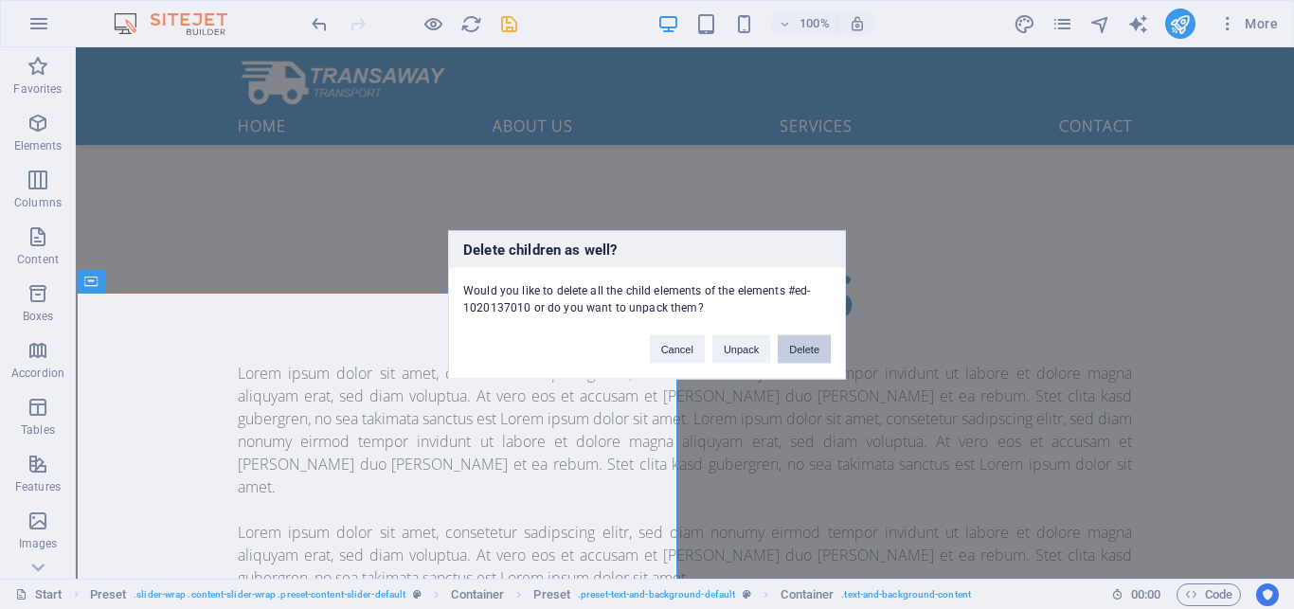
click at [812, 350] on button "Delete" at bounding box center [803, 348] width 53 height 28
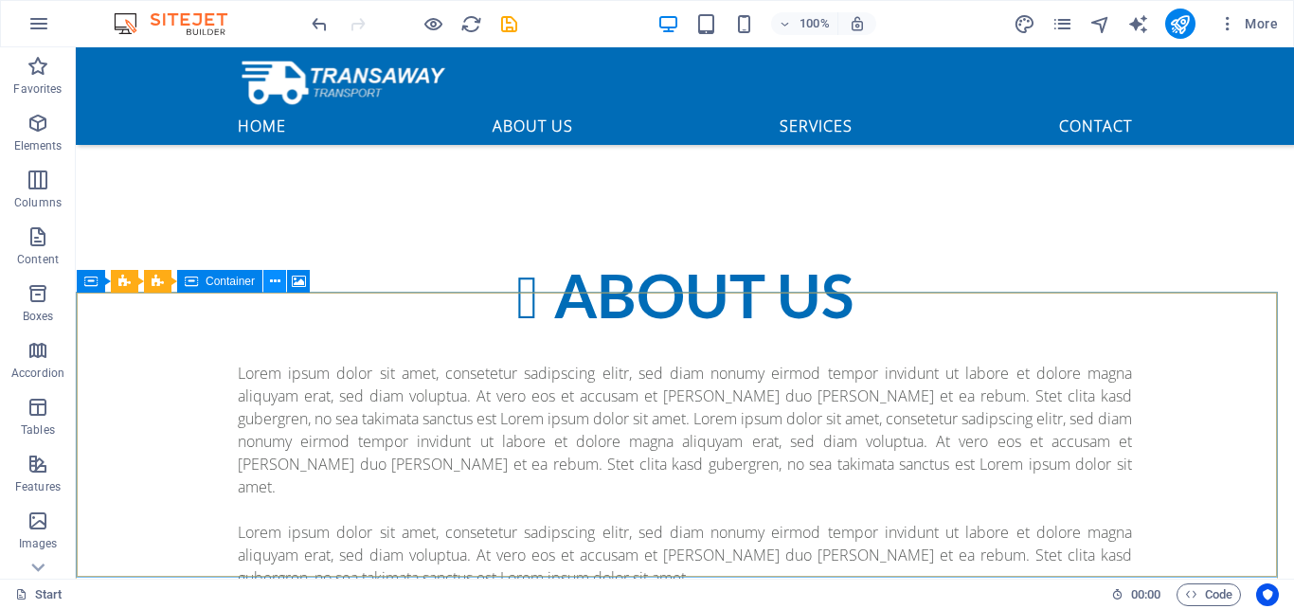
click at [275, 281] on icon at bounding box center [275, 282] width 10 height 20
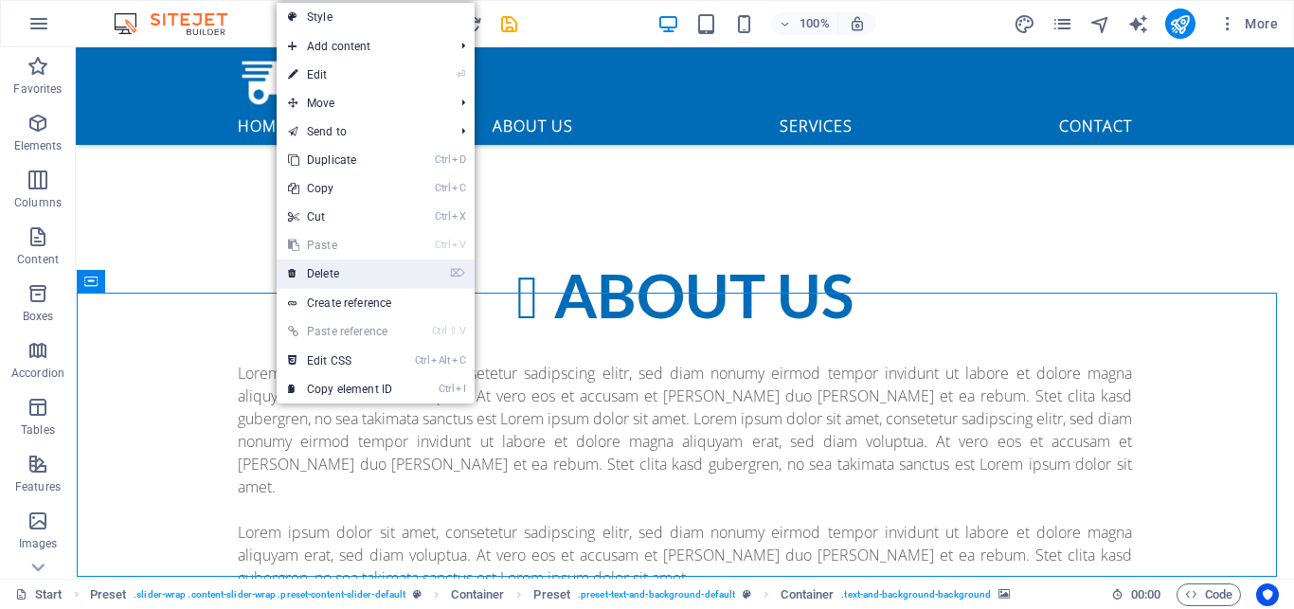
click at [325, 274] on link "⌦ Delete" at bounding box center [340, 273] width 127 height 28
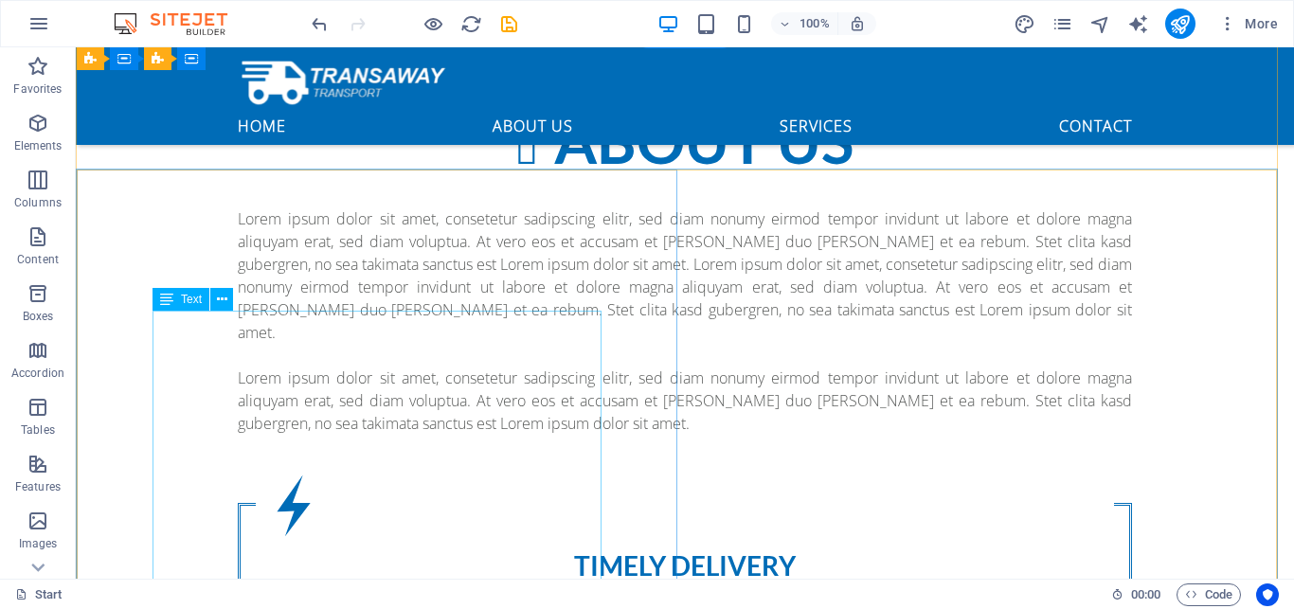
scroll to position [1077, 0]
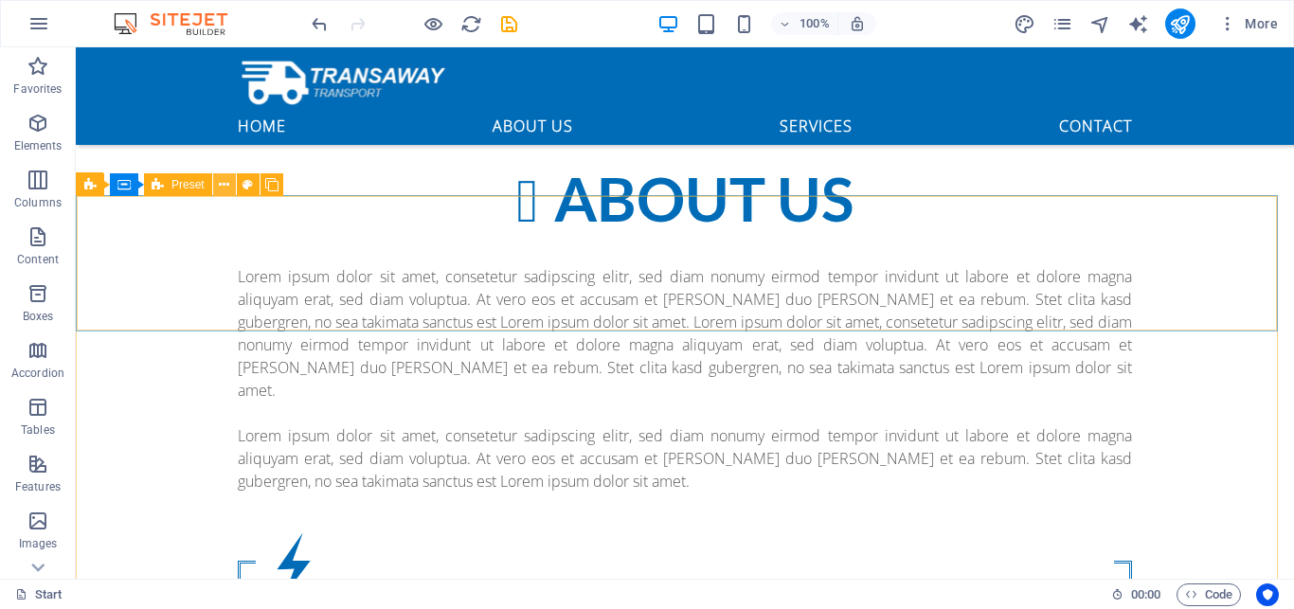
click at [221, 185] on icon at bounding box center [224, 185] width 10 height 20
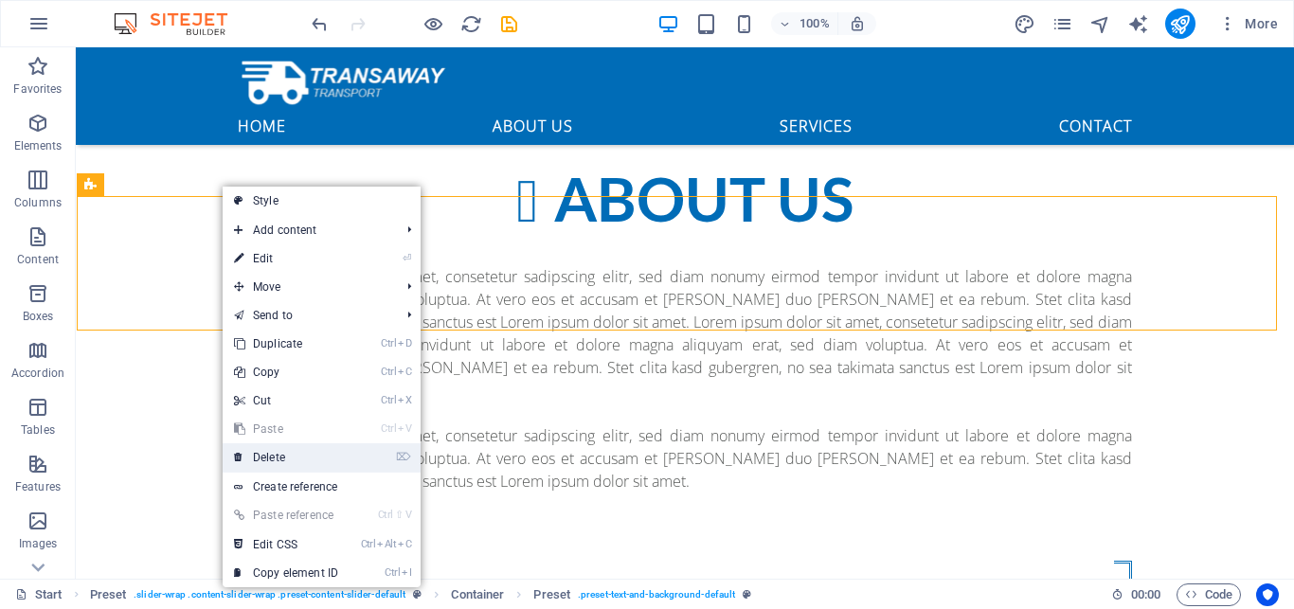
click at [257, 453] on link "⌦ Delete" at bounding box center [286, 457] width 127 height 28
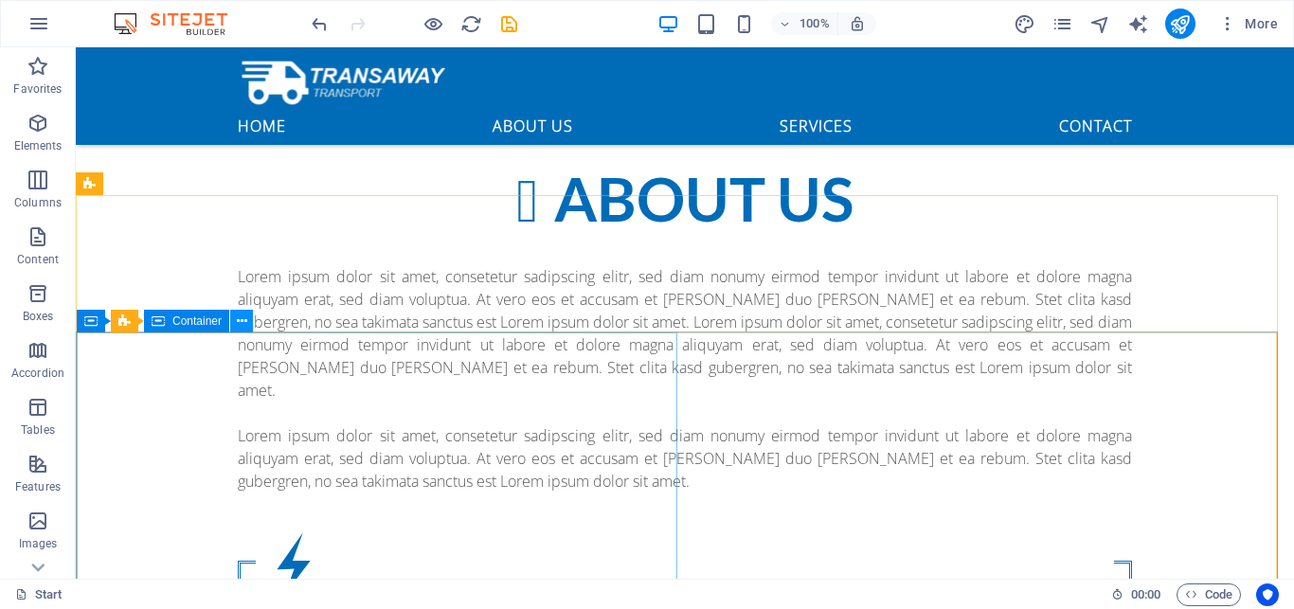
click at [241, 318] on icon at bounding box center [242, 322] width 10 height 20
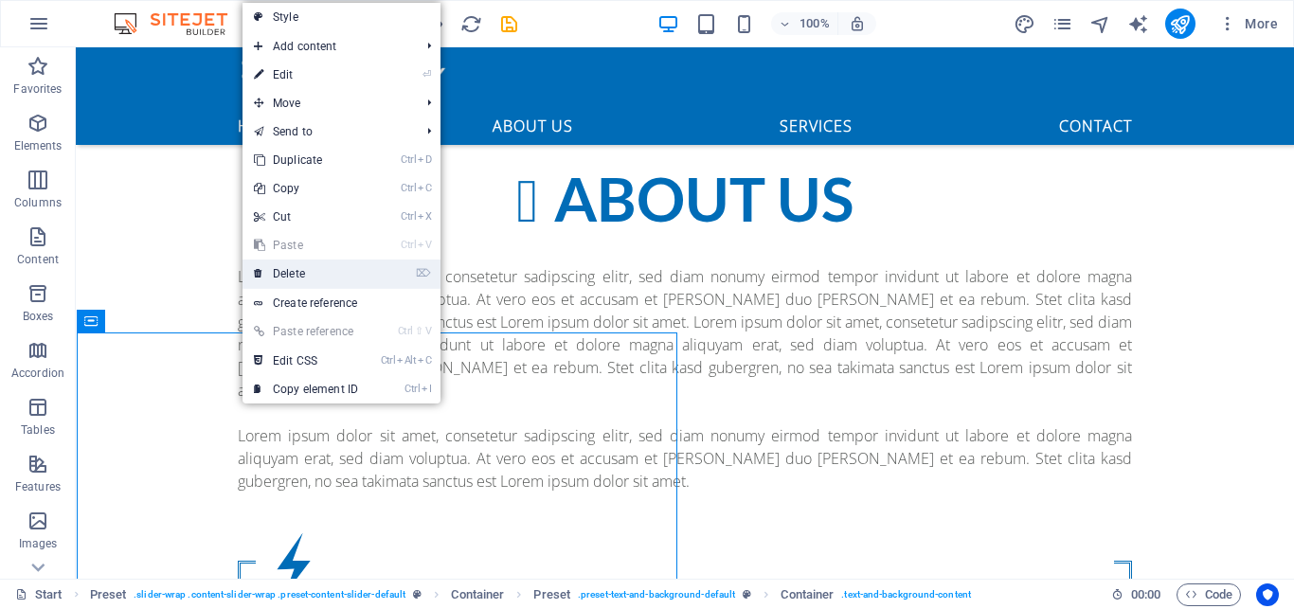
click at [309, 269] on link "⌦ Delete" at bounding box center [305, 273] width 127 height 28
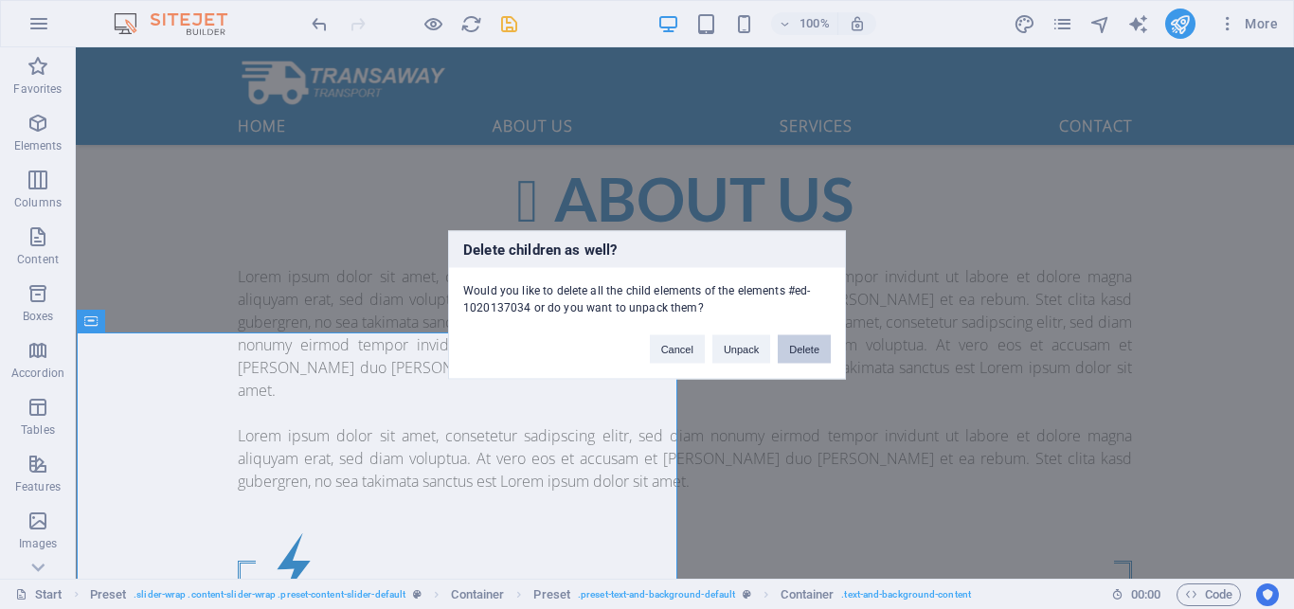
click at [792, 346] on button "Delete" at bounding box center [803, 348] width 53 height 28
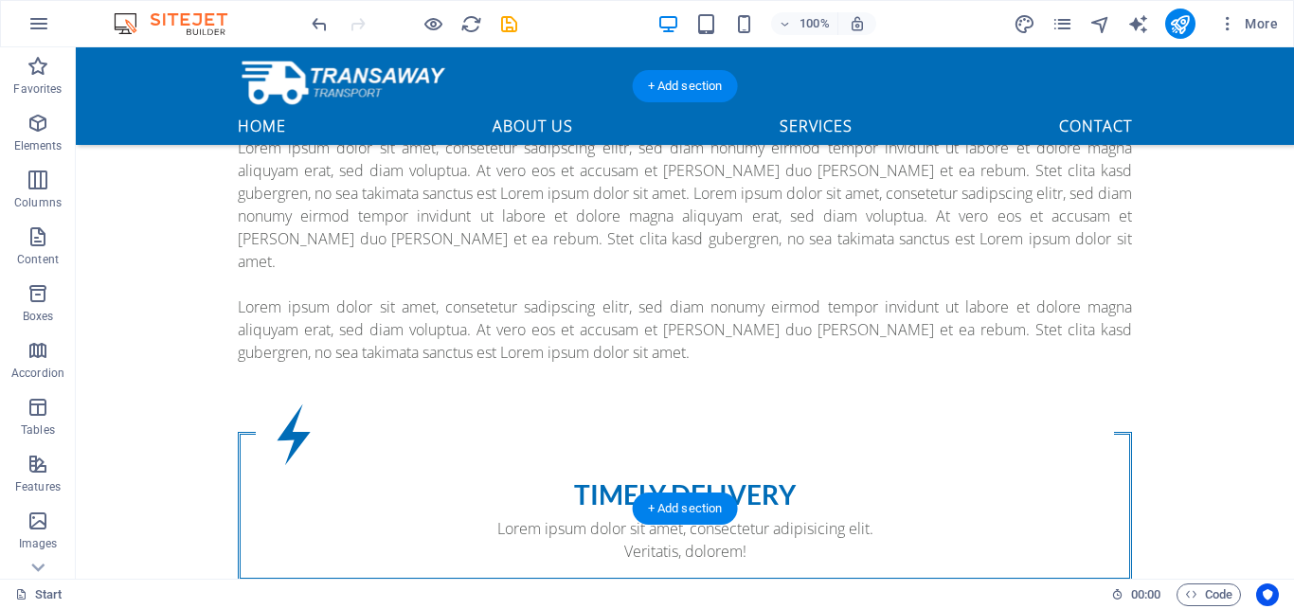
scroll to position [1173, 0]
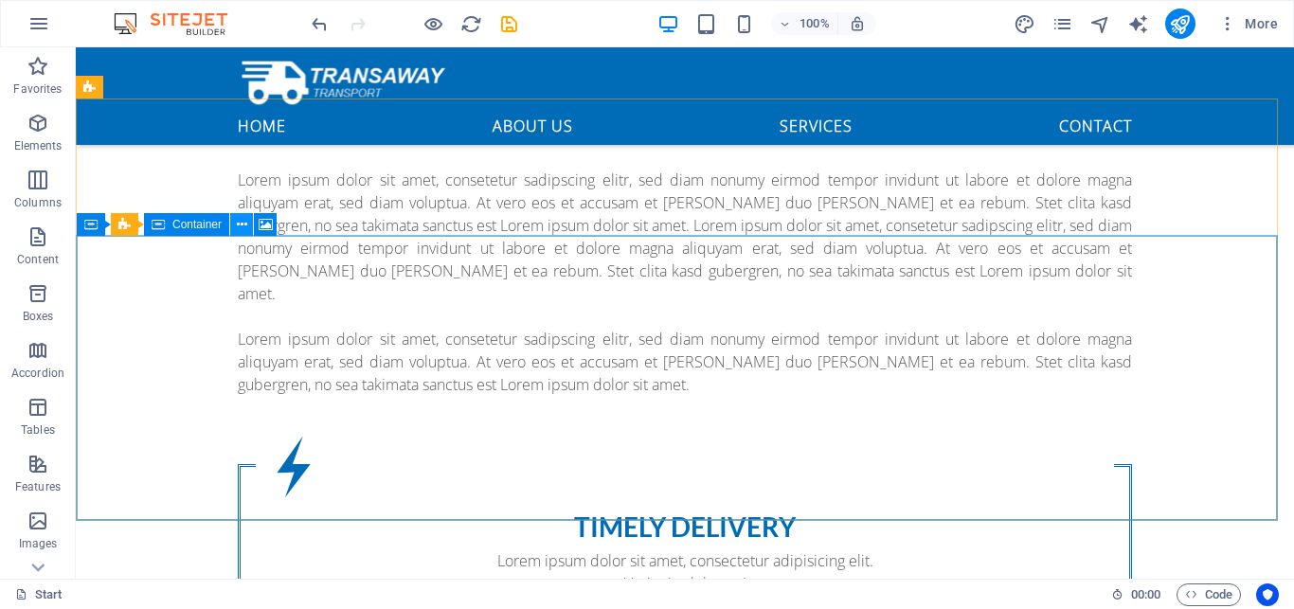
click at [246, 226] on icon at bounding box center [242, 225] width 10 height 20
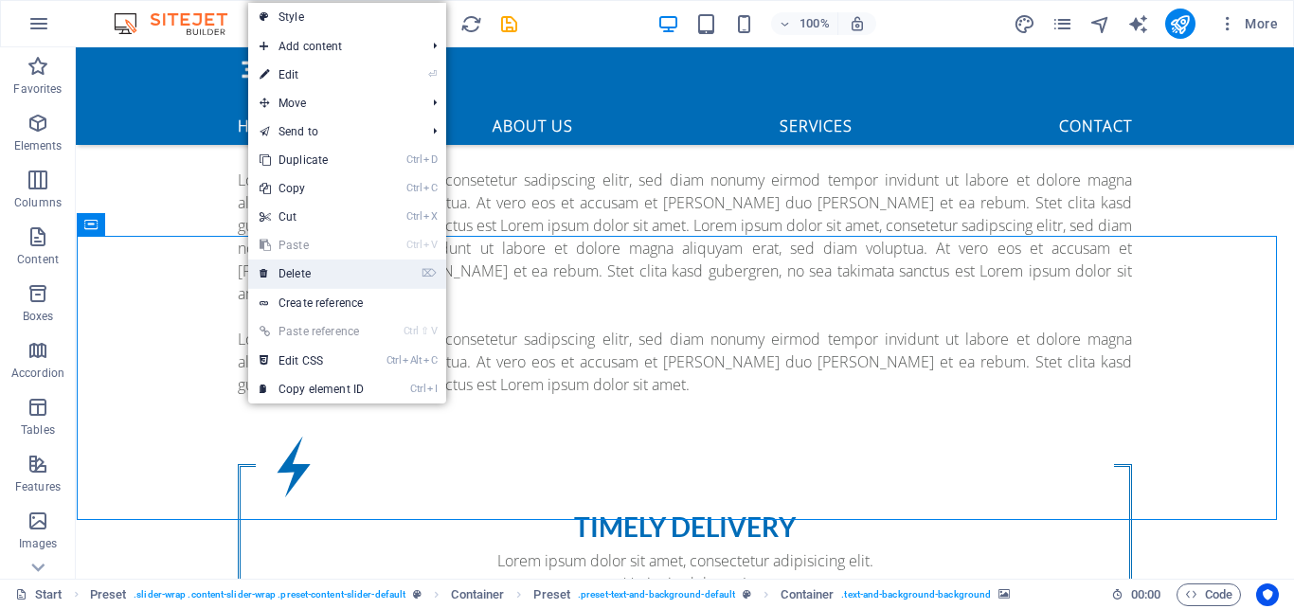
click at [298, 263] on link "⌦ Delete" at bounding box center [311, 273] width 127 height 28
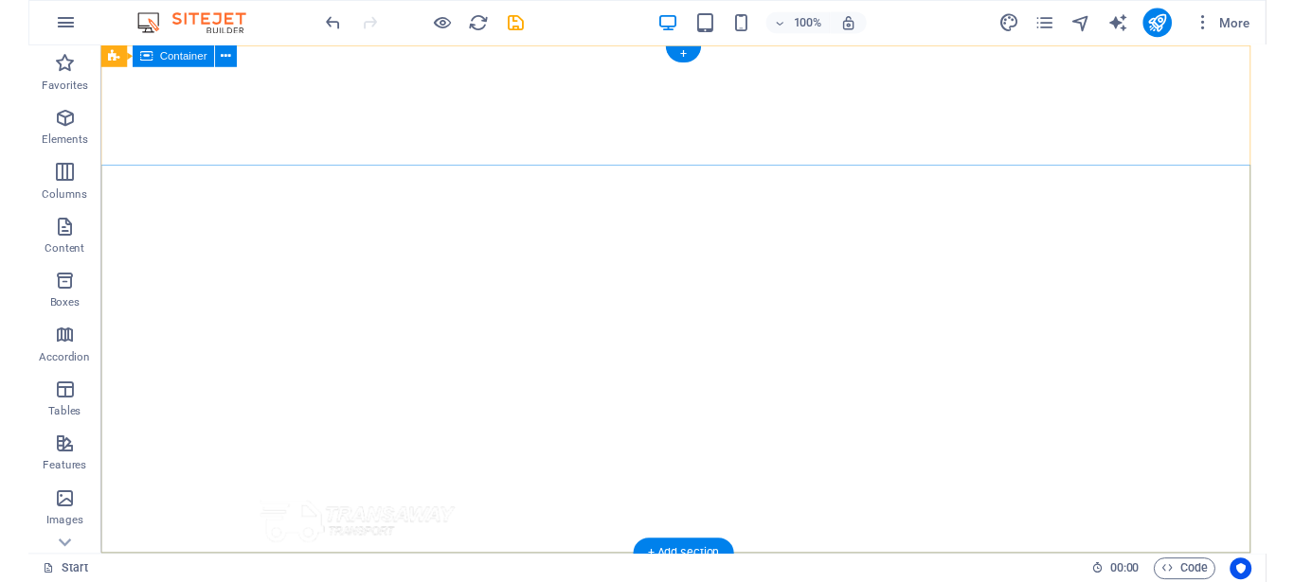
scroll to position [0, 0]
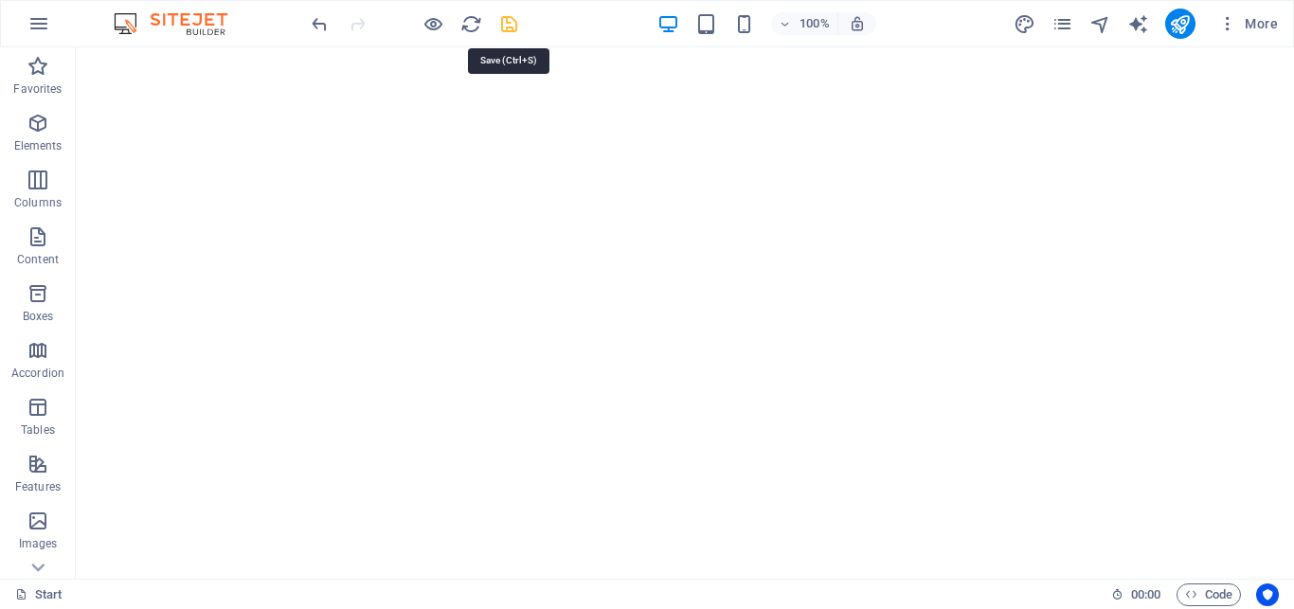
click at [510, 23] on icon "save" at bounding box center [509, 24] width 22 height 22
checkbox input "false"
click at [1227, 28] on icon "button" at bounding box center [1227, 23] width 19 height 19
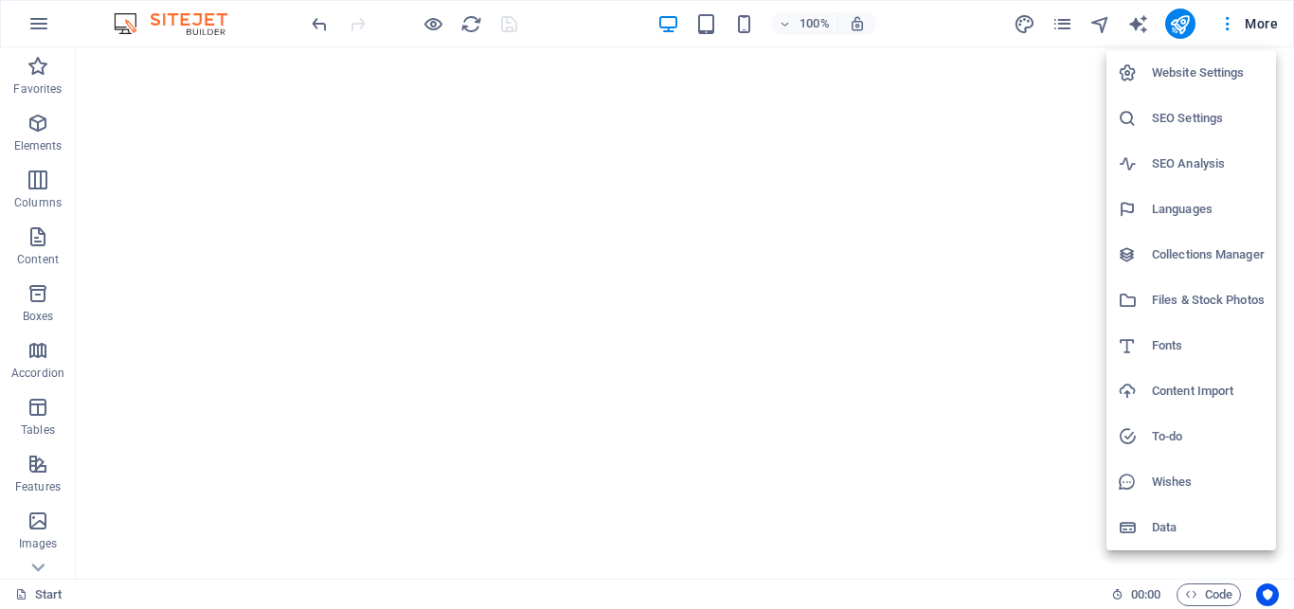
click at [1063, 19] on div at bounding box center [647, 304] width 1294 height 609
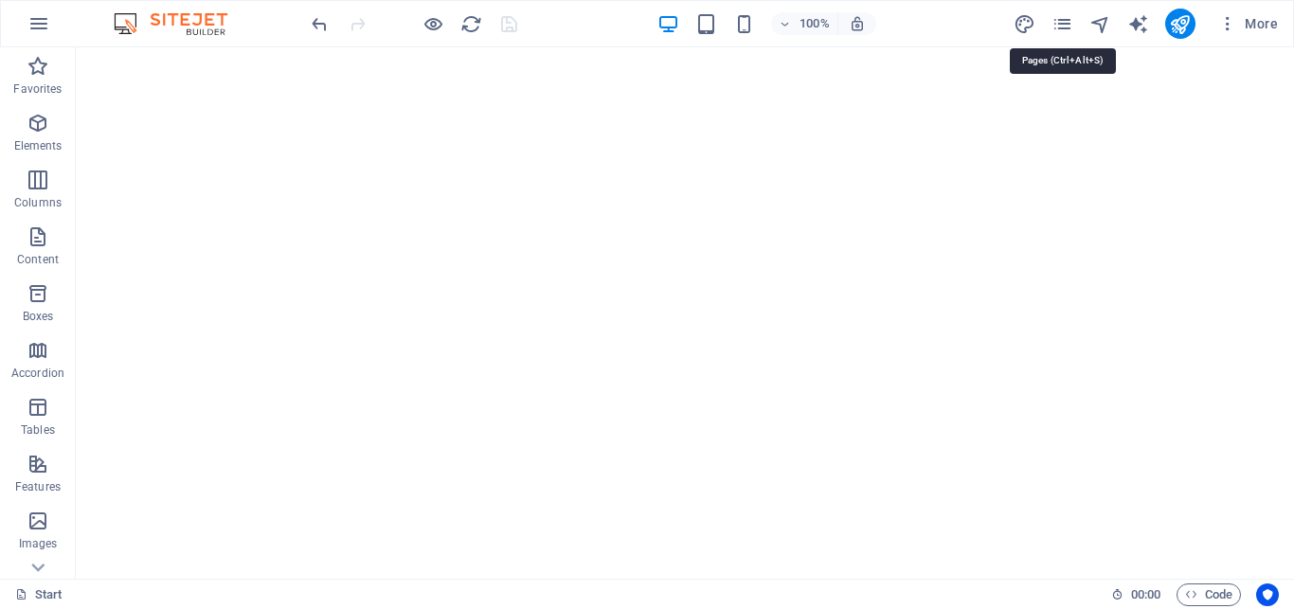
click at [1063, 19] on icon "pages" at bounding box center [1062, 24] width 22 height 22
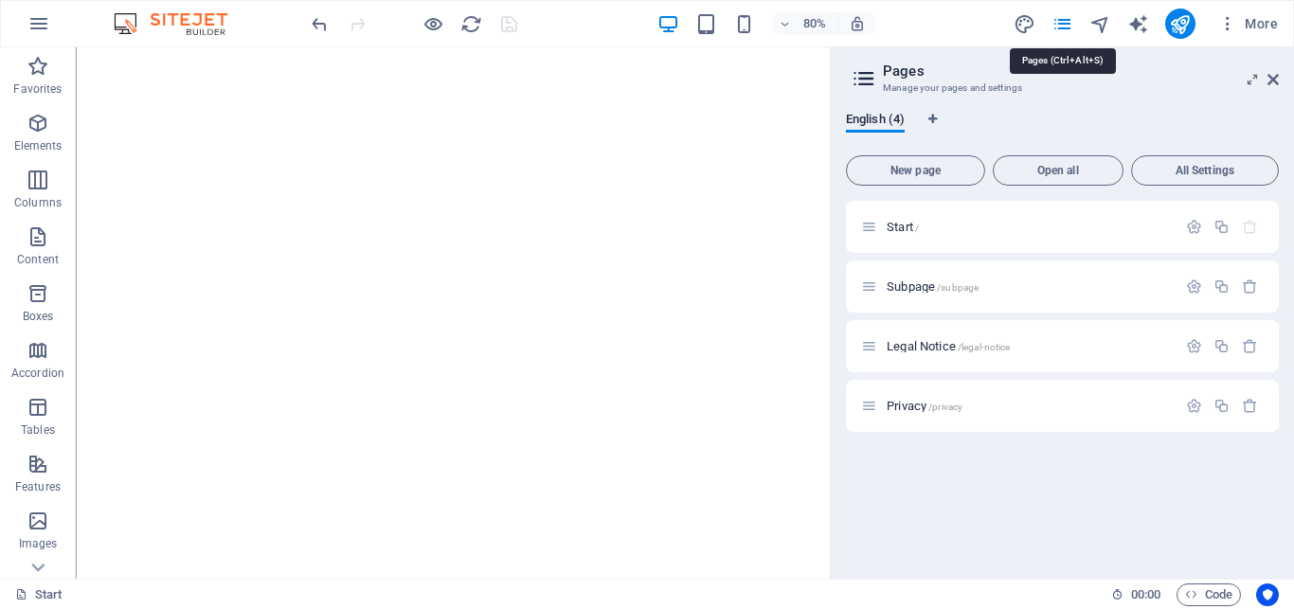
click at [1063, 19] on icon "pages" at bounding box center [1062, 24] width 22 height 22
click at [1277, 78] on icon at bounding box center [1272, 79] width 11 height 15
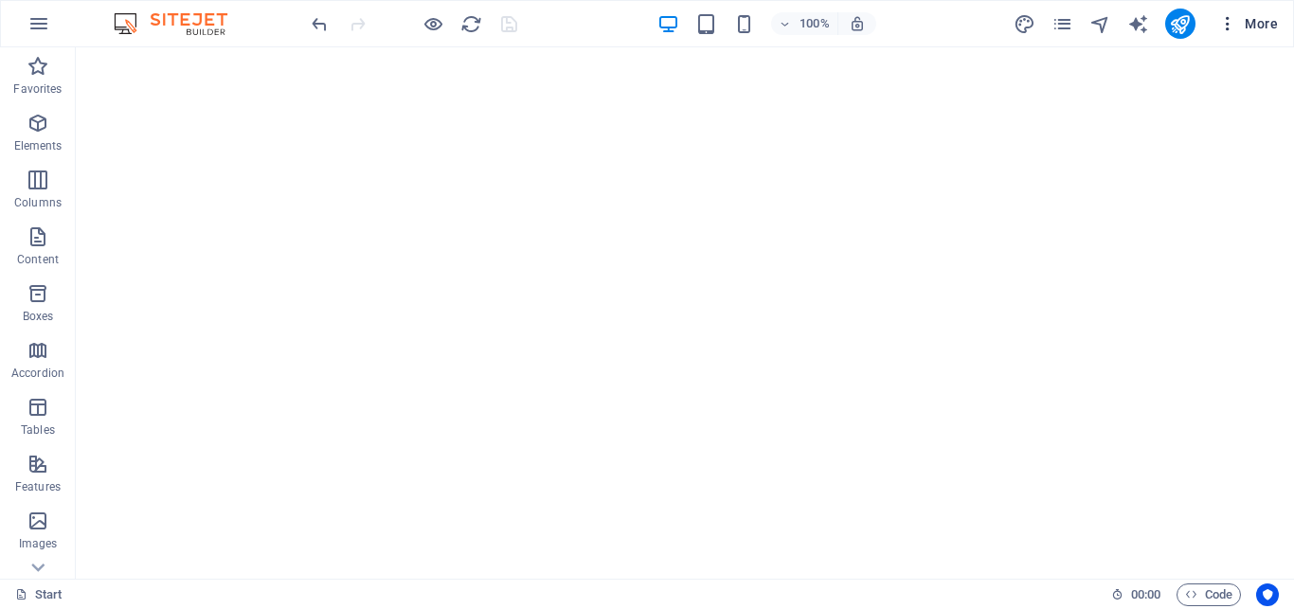
click at [1237, 20] on icon "button" at bounding box center [1227, 23] width 19 height 19
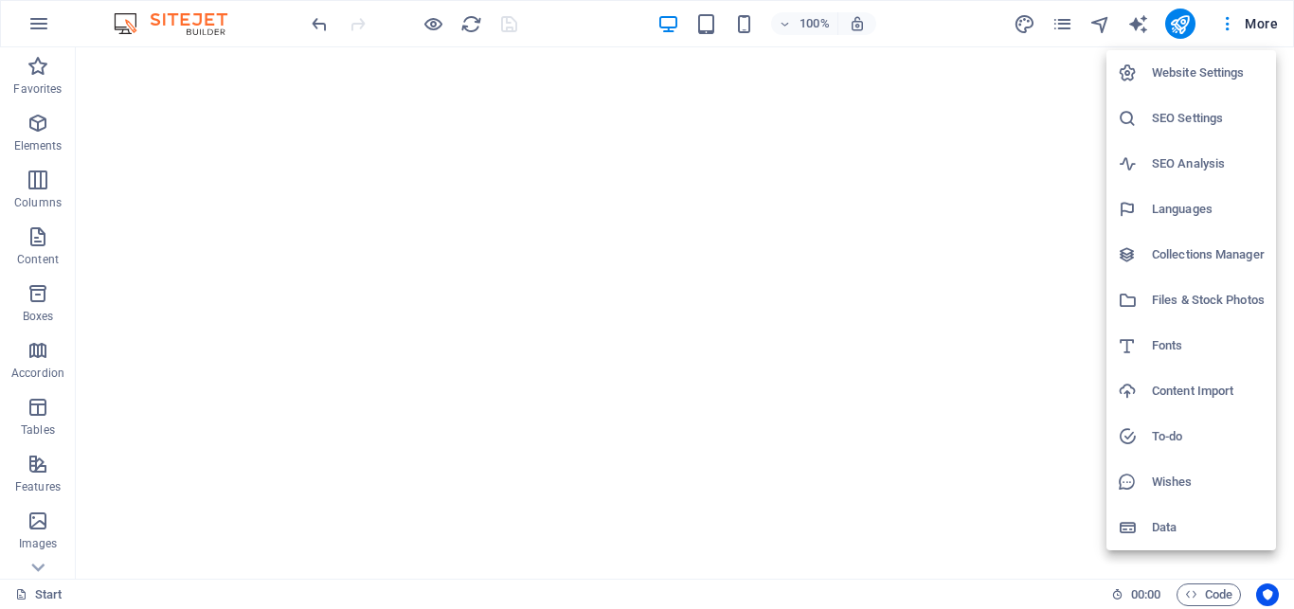
click at [1291, 545] on div at bounding box center [647, 304] width 1294 height 609
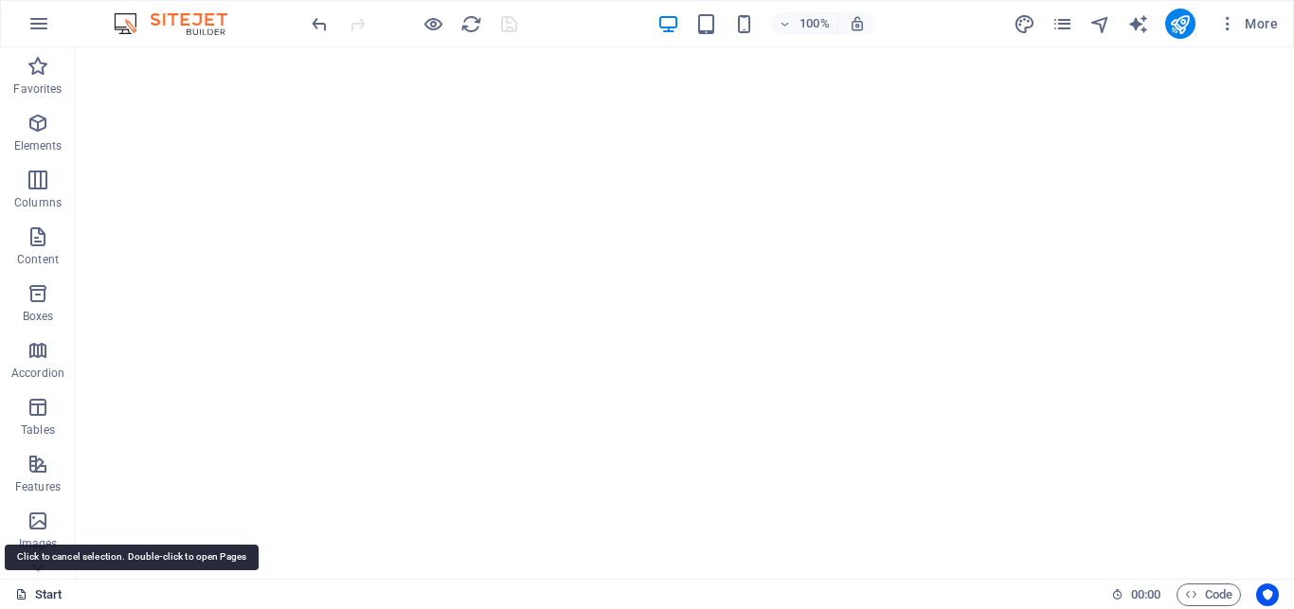
click at [42, 592] on link "Start" at bounding box center [38, 594] width 47 height 23
click at [47, 19] on icon "button" at bounding box center [38, 23] width 23 height 23
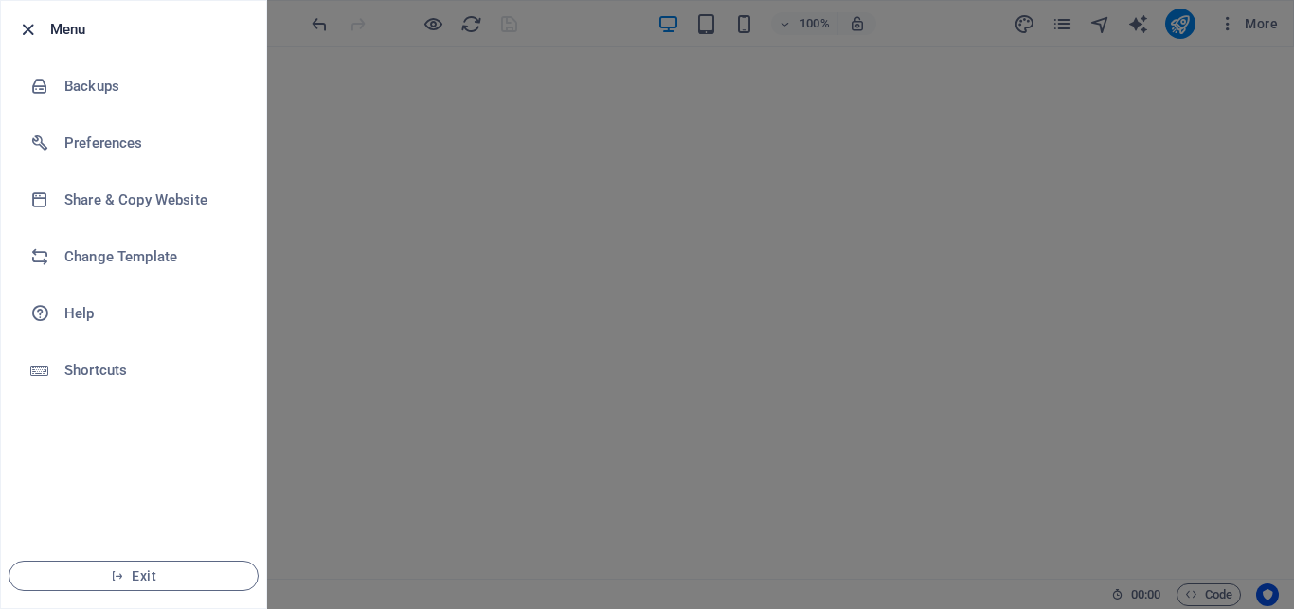
click at [31, 31] on icon "button" at bounding box center [28, 30] width 22 height 22
